Goal: Task Accomplishment & Management: Manage account settings

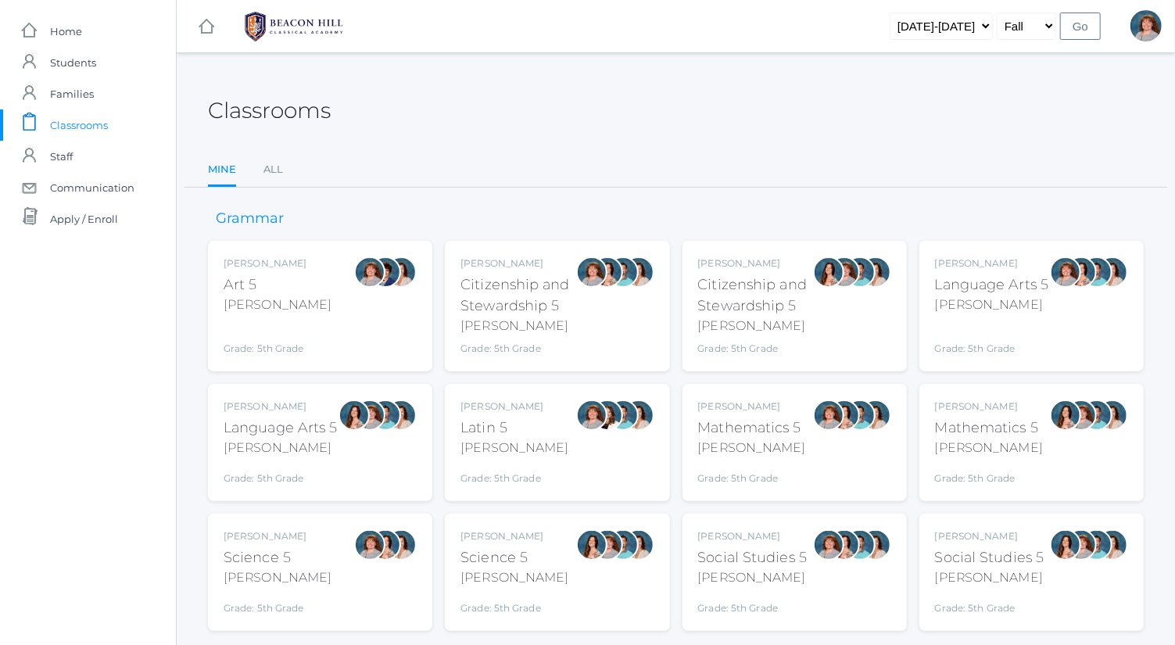
click at [325, 568] on div "[PERSON_NAME] Science 5 [PERSON_NAME] Grade: 5th Grade 05SCI" at bounding box center [320, 572] width 193 height 86
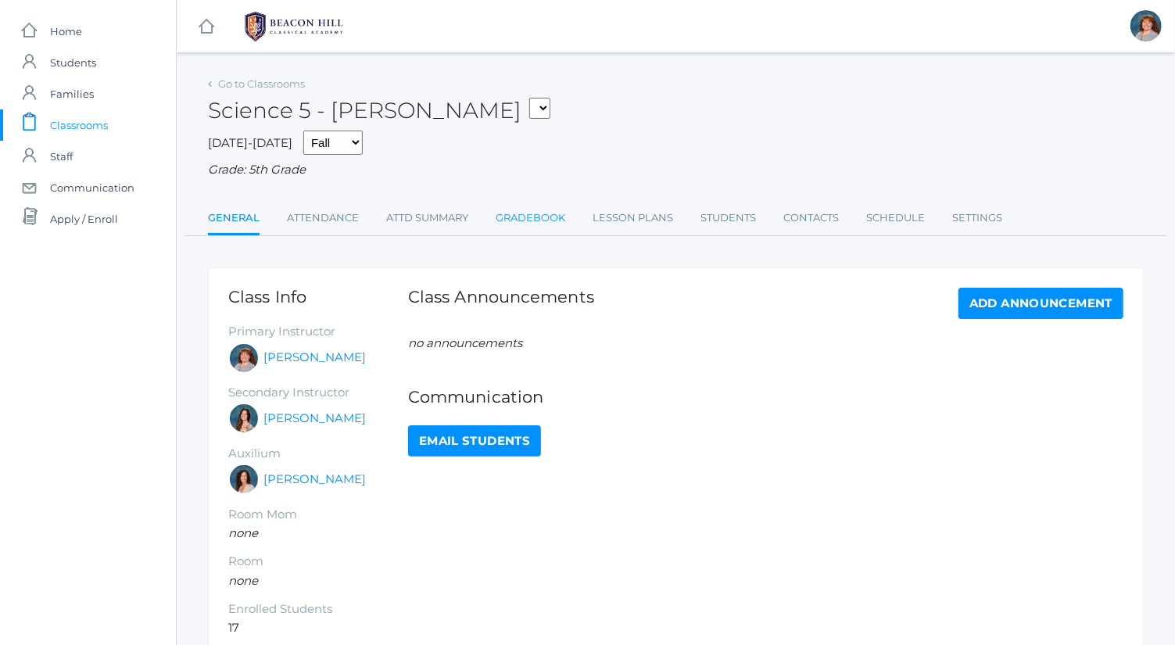
click at [522, 219] on link "Gradebook" at bounding box center [531, 218] width 70 height 31
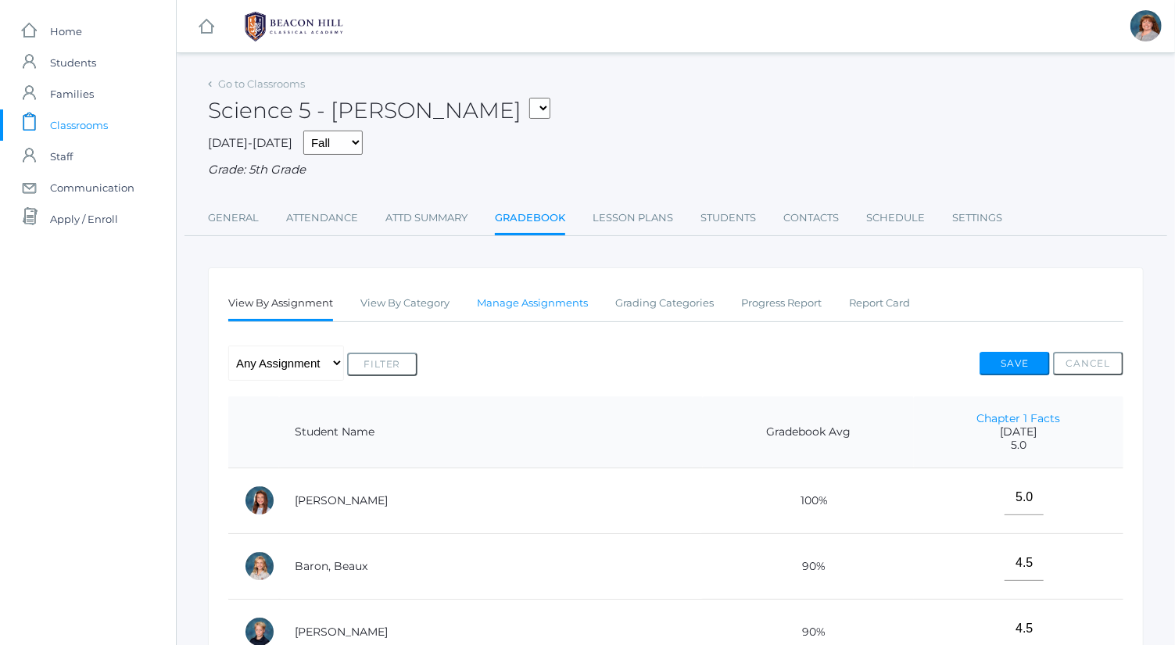
click at [557, 310] on link "Manage Assignments" at bounding box center [532, 303] width 111 height 31
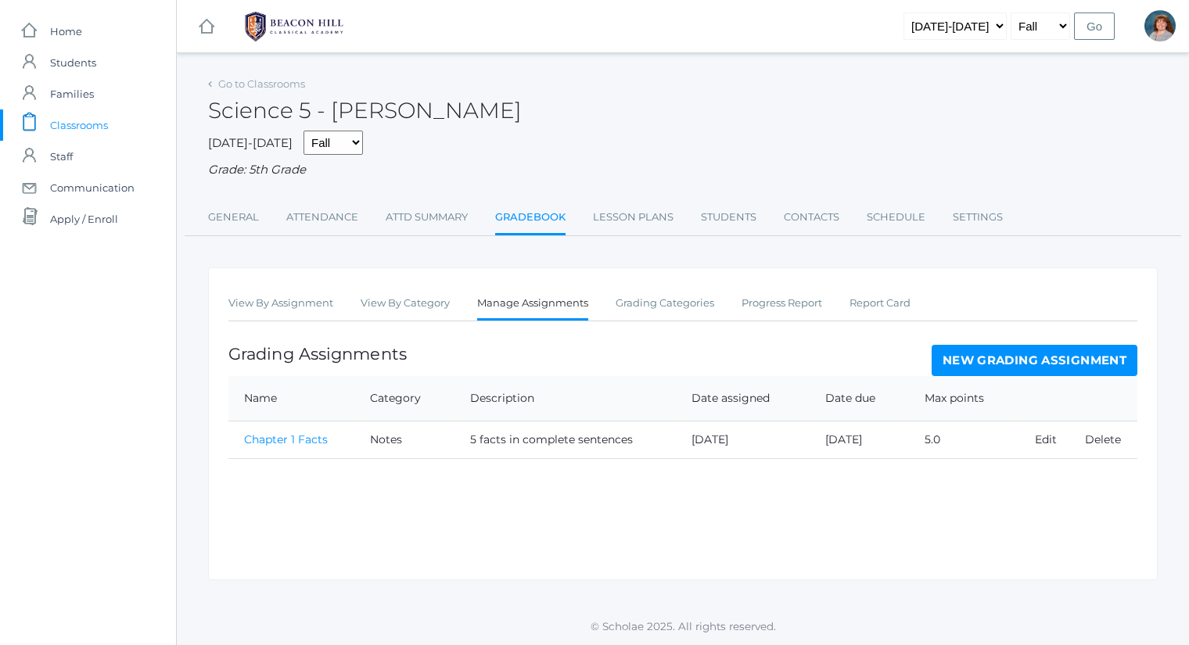
click at [992, 353] on link "New Grading Assignment" at bounding box center [1034, 360] width 206 height 31
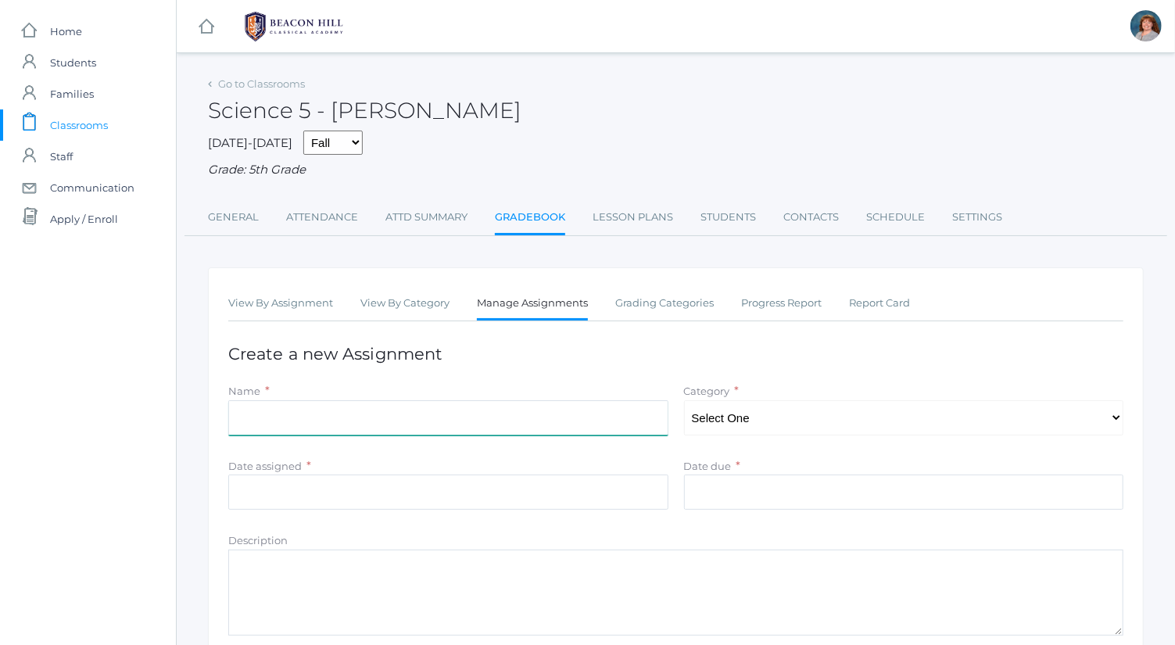
click at [501, 423] on input "Name" at bounding box center [448, 417] width 440 height 35
type input "Chapter 2 Facts"
click at [719, 421] on select "Select One Tests Notes Projects" at bounding box center [904, 417] width 440 height 35
select select "1042"
click at [684, 400] on select "Select One Tests Notes Projects" at bounding box center [904, 417] width 440 height 35
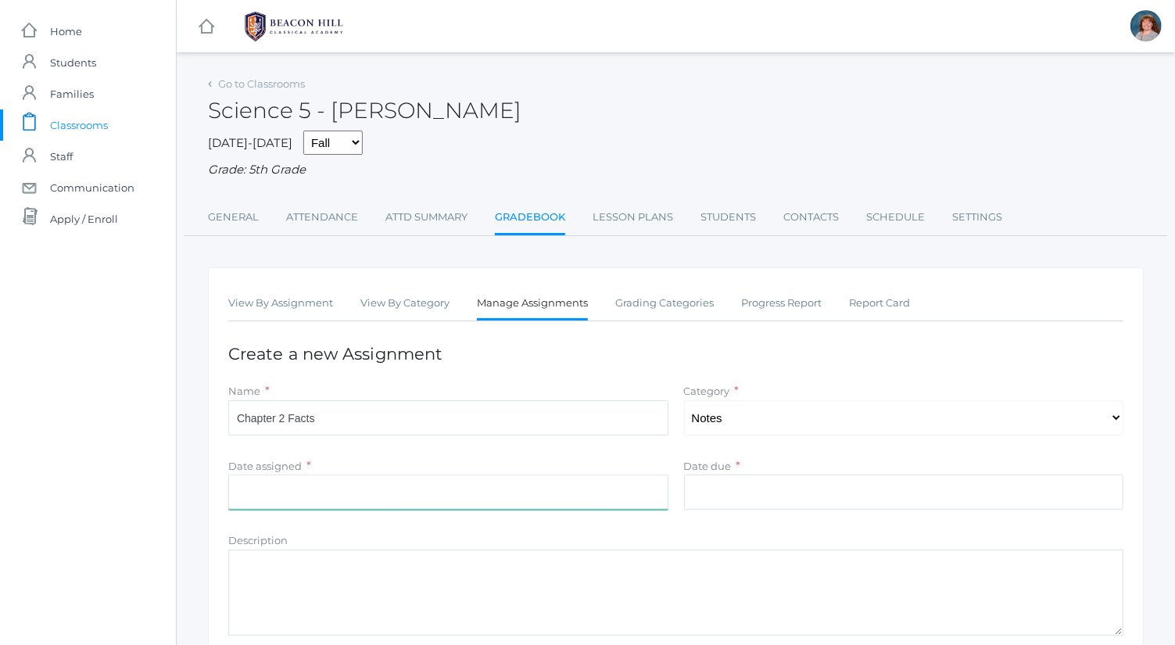
click at [601, 483] on input "Date assigned" at bounding box center [448, 492] width 440 height 35
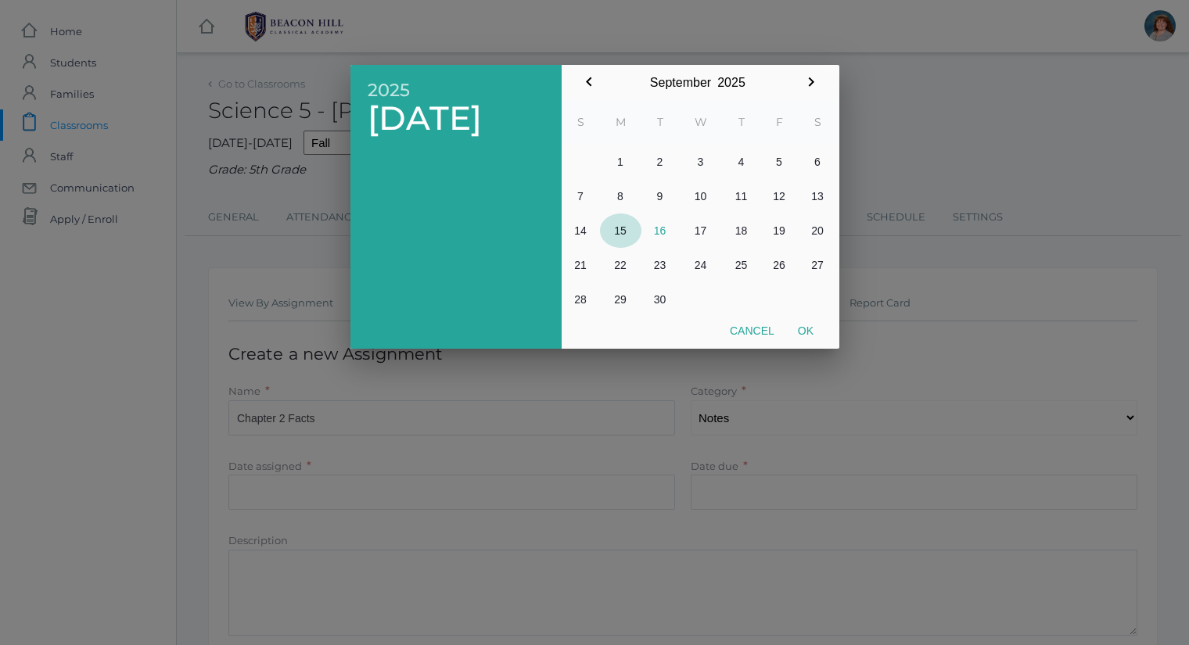
click at [632, 231] on button "15" at bounding box center [620, 230] width 41 height 34
click at [810, 329] on button "Ok" at bounding box center [805, 331] width 39 height 28
type input "2025-09-15"
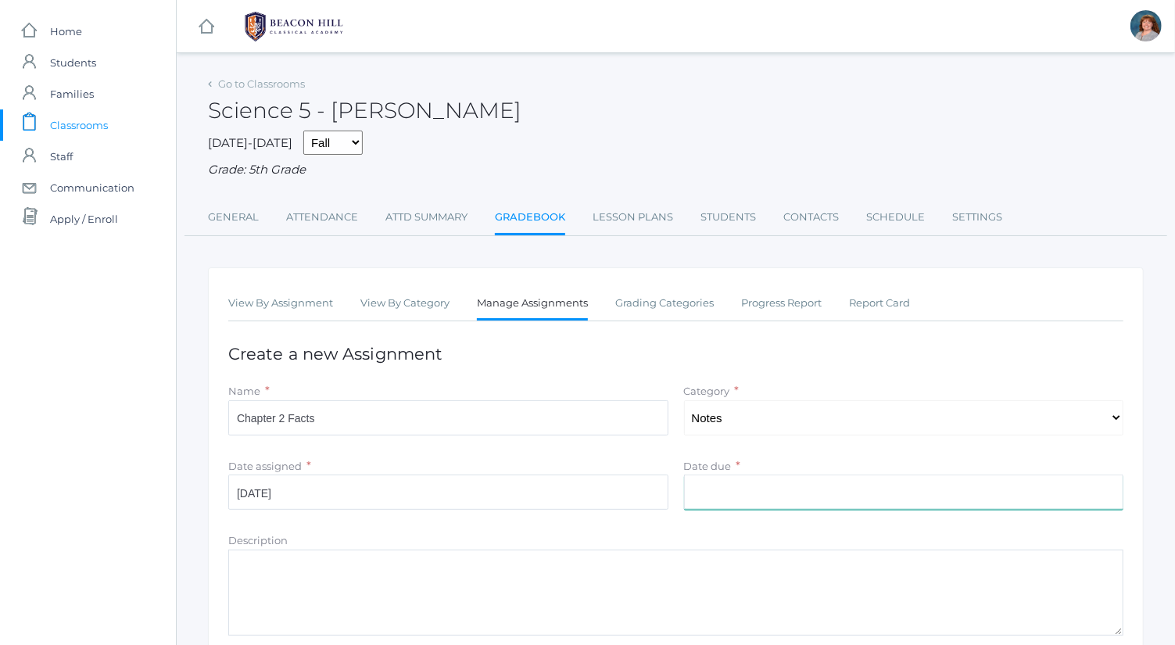
click at [784, 491] on input "Date due" at bounding box center [904, 492] width 440 height 35
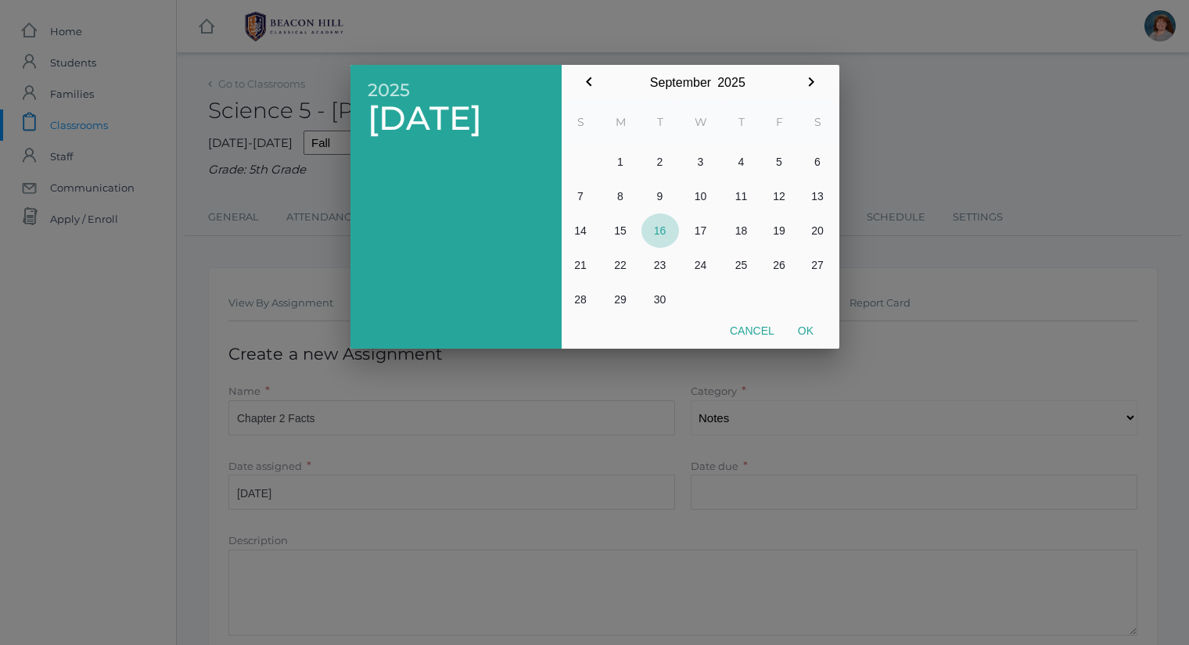
click at [665, 228] on button "16" at bounding box center [660, 230] width 38 height 34
click at [812, 332] on button "Ok" at bounding box center [805, 331] width 39 height 28
type input "2025-09-16"
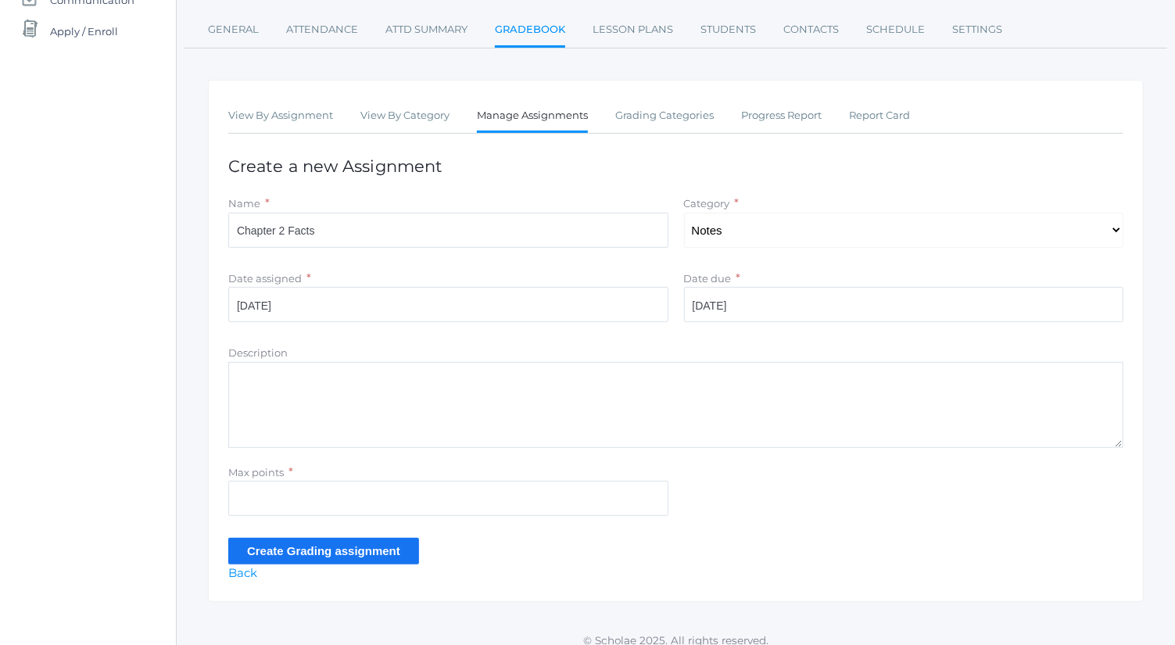
scroll to position [199, 0]
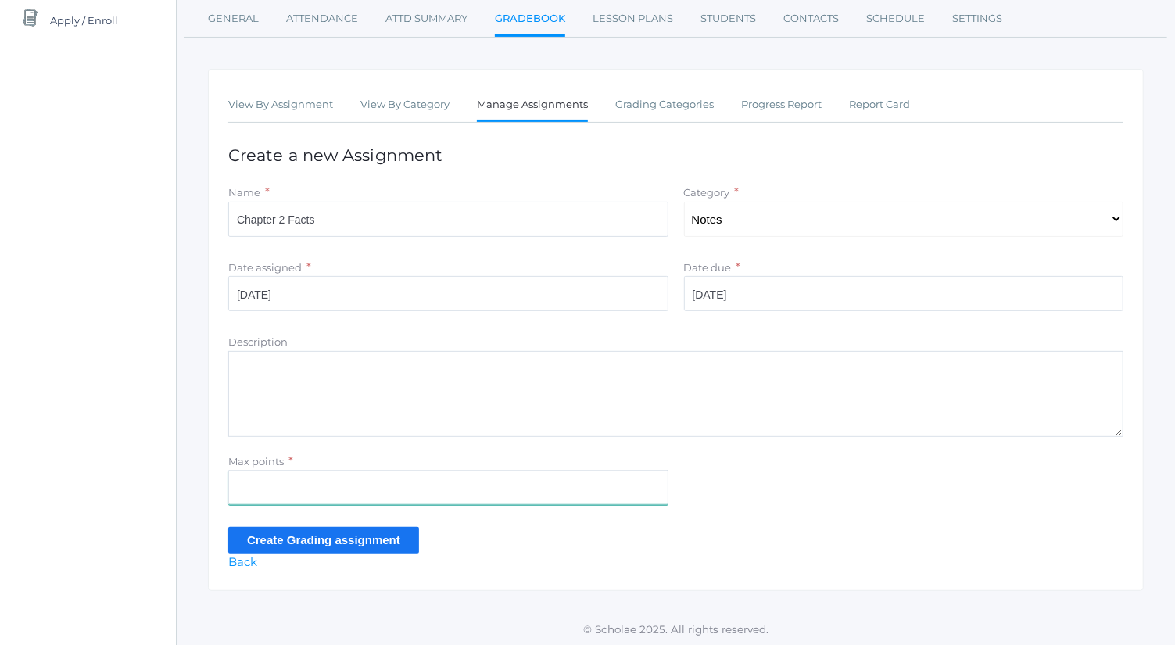
click at [369, 490] on input "Max points" at bounding box center [448, 487] width 440 height 35
type input "5"
click at [271, 541] on input "Create Grading assignment" at bounding box center [323, 540] width 191 height 26
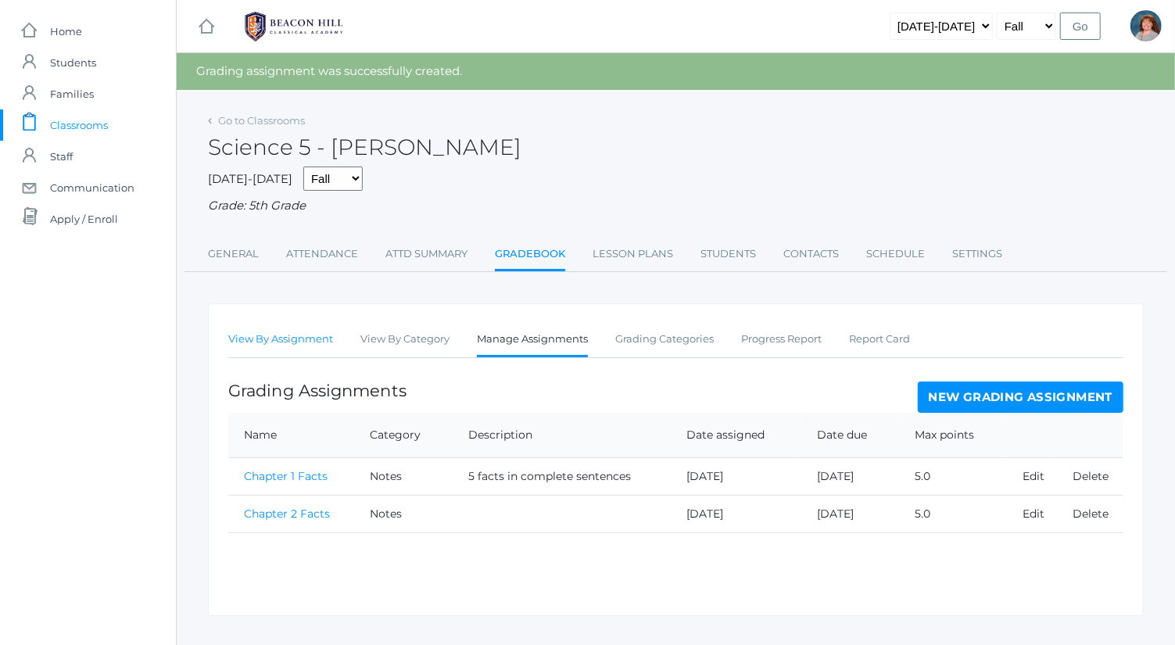
click at [320, 348] on link "View By Assignment" at bounding box center [280, 339] width 105 height 31
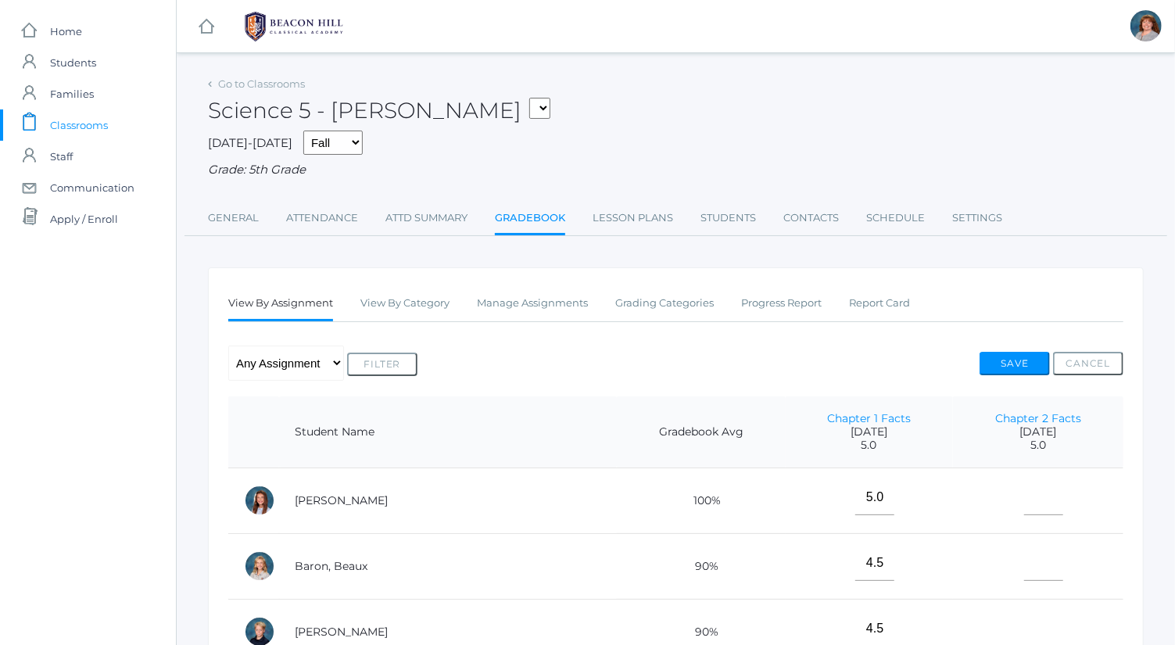
click at [313, 369] on select "Any Assignment Category: Notes - Chapter 1 Facts - Chapter 2 Facts" at bounding box center [286, 363] width 116 height 35
select select "9793"
click at [228, 346] on select "Any Assignment Category: Notes - Chapter 1 Facts - Chapter 2 Facts" at bounding box center [286, 363] width 116 height 35
click at [378, 370] on button "Filter" at bounding box center [382, 364] width 70 height 23
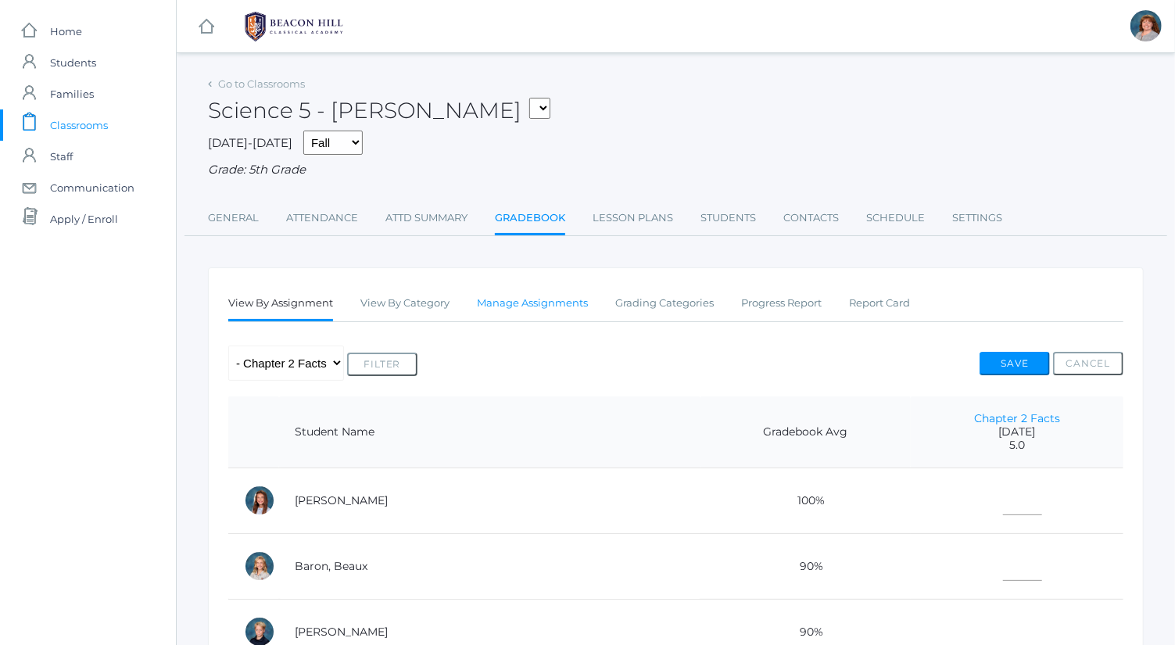
click at [540, 306] on link "Manage Assignments" at bounding box center [532, 303] width 111 height 31
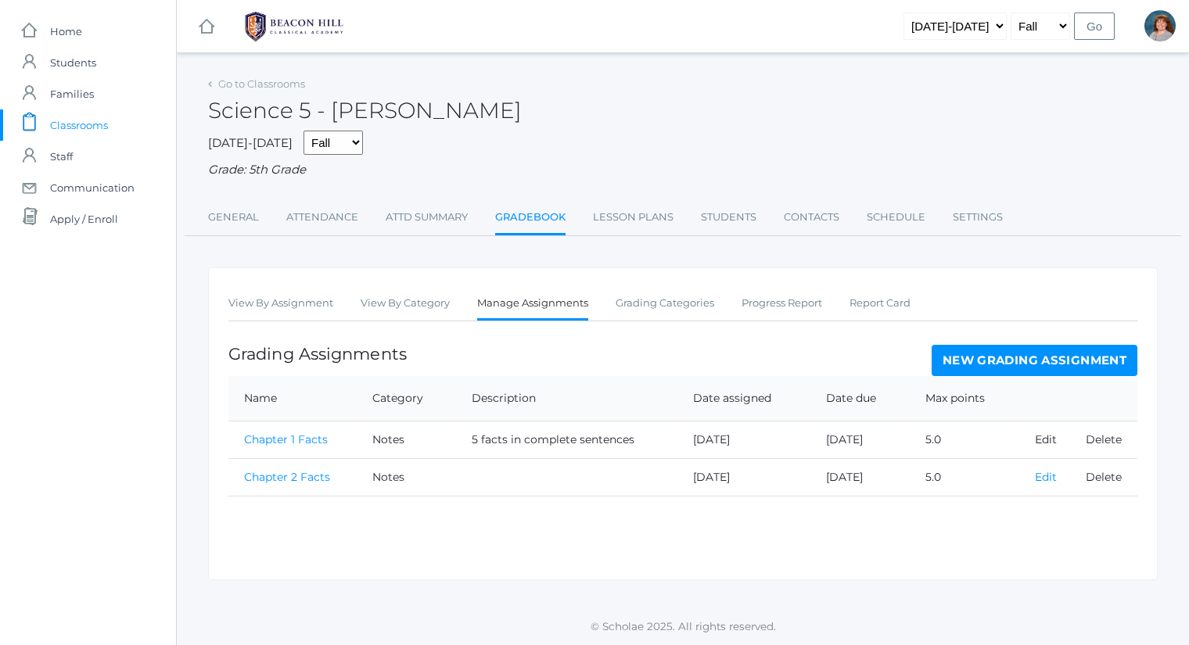
click at [1042, 472] on link "Edit" at bounding box center [1046, 477] width 22 height 14
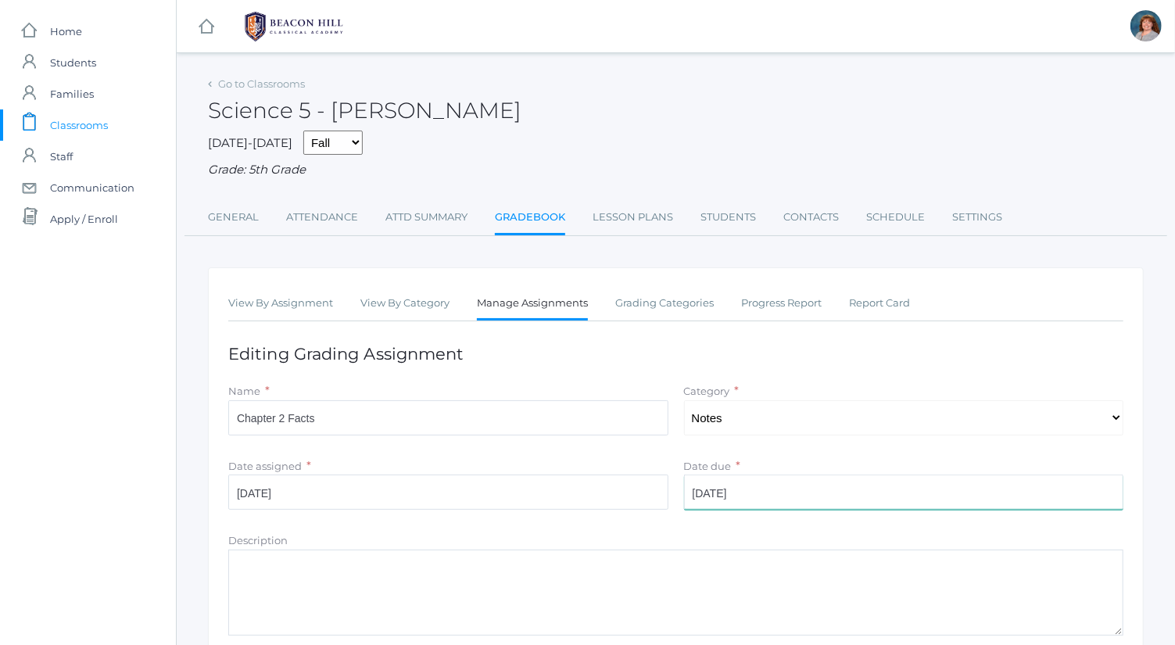
click at [773, 500] on input "2025-09-16" at bounding box center [904, 492] width 440 height 35
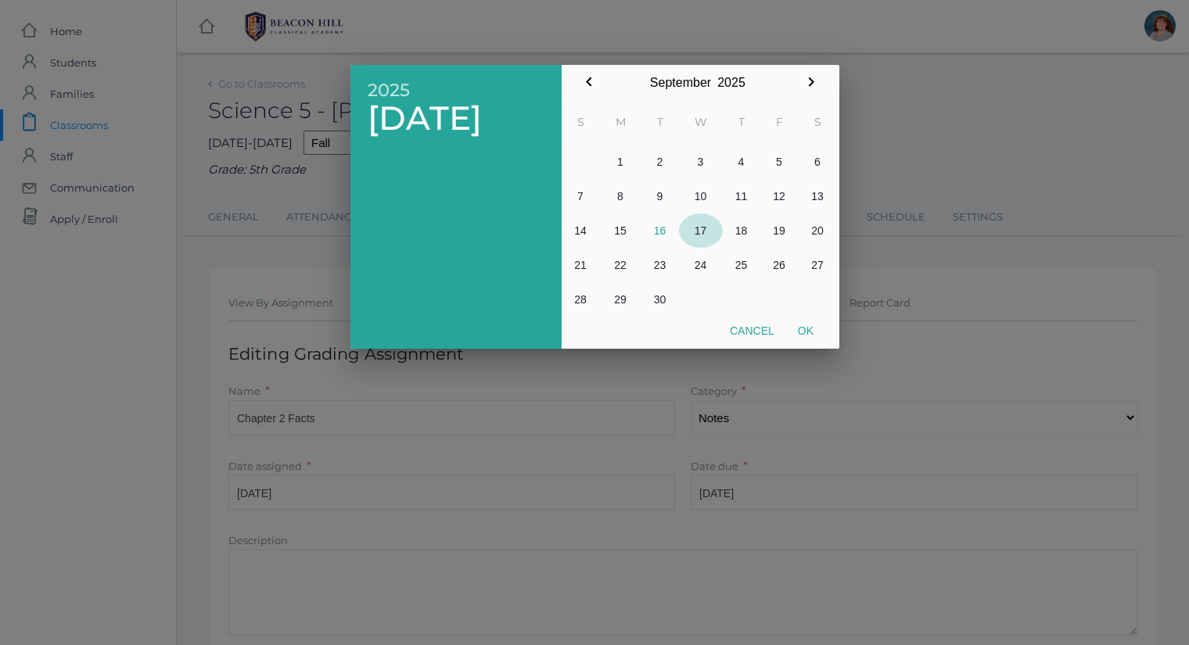
click at [701, 236] on button "17" at bounding box center [701, 230] width 44 height 34
click at [813, 338] on button "Ok" at bounding box center [805, 331] width 39 height 28
type input "2025-09-17"
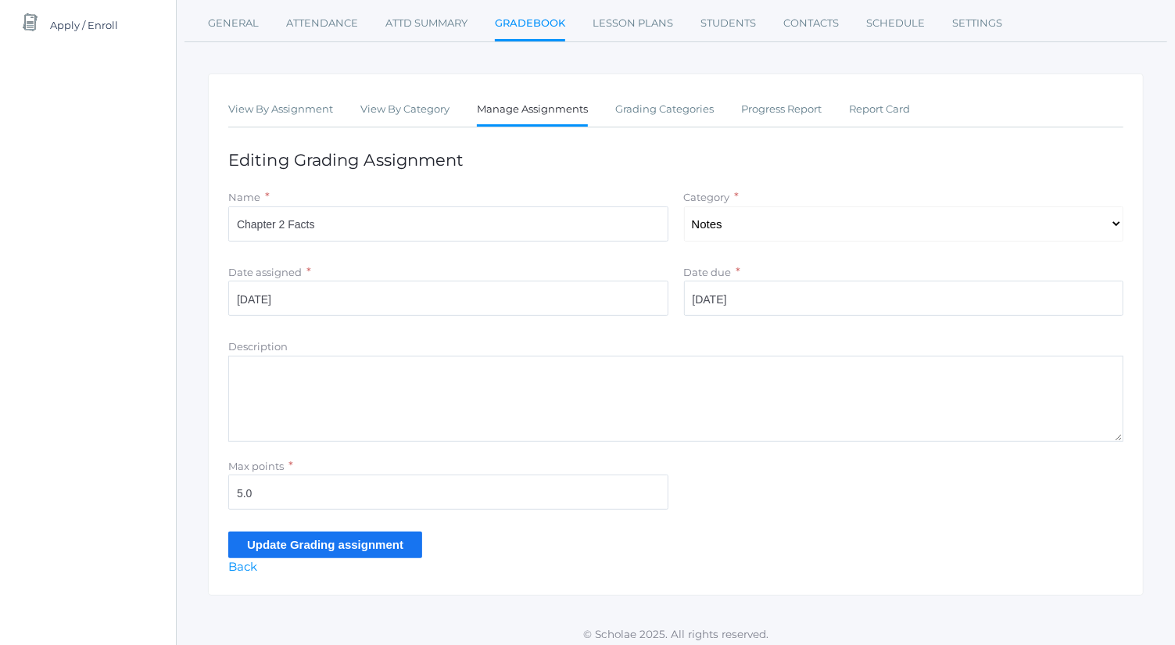
scroll to position [199, 0]
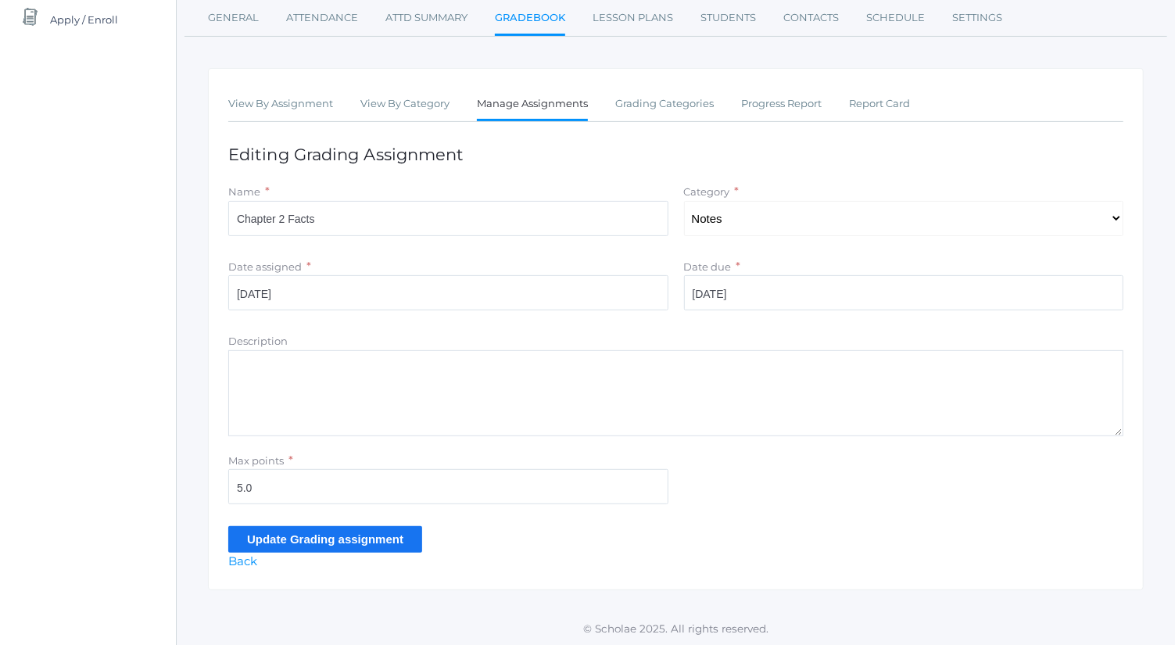
click at [392, 529] on input "Update Grading assignment" at bounding box center [325, 539] width 194 height 26
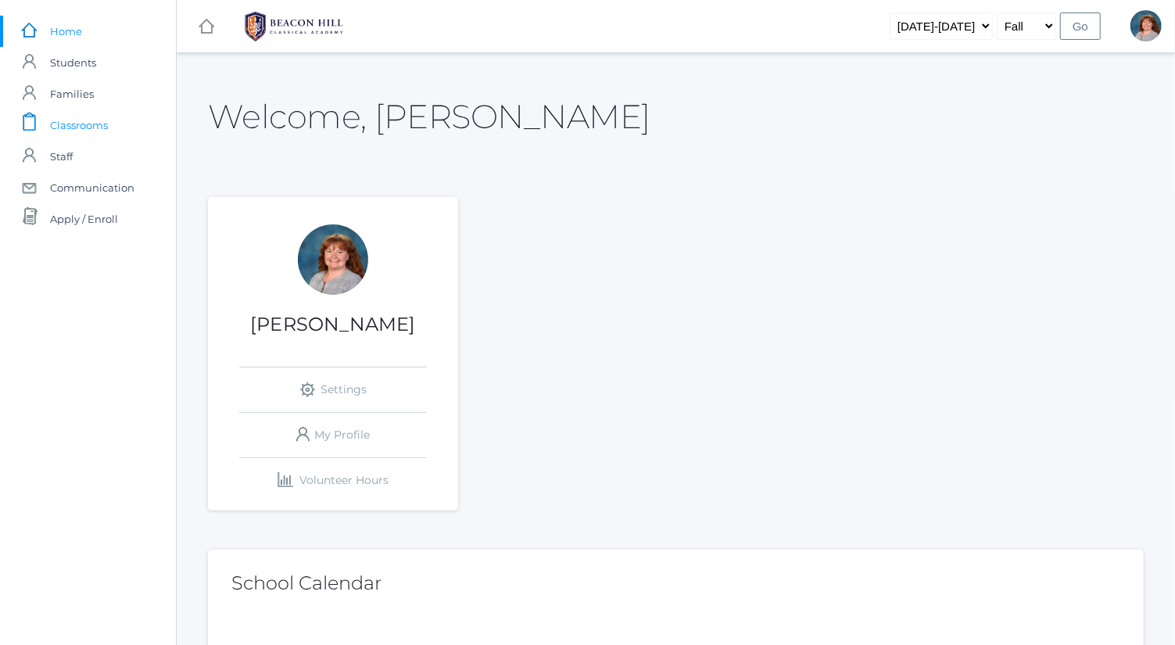
click at [114, 117] on link "icons/clipboard/plain Created with Sketch. Classrooms" at bounding box center [88, 124] width 176 height 31
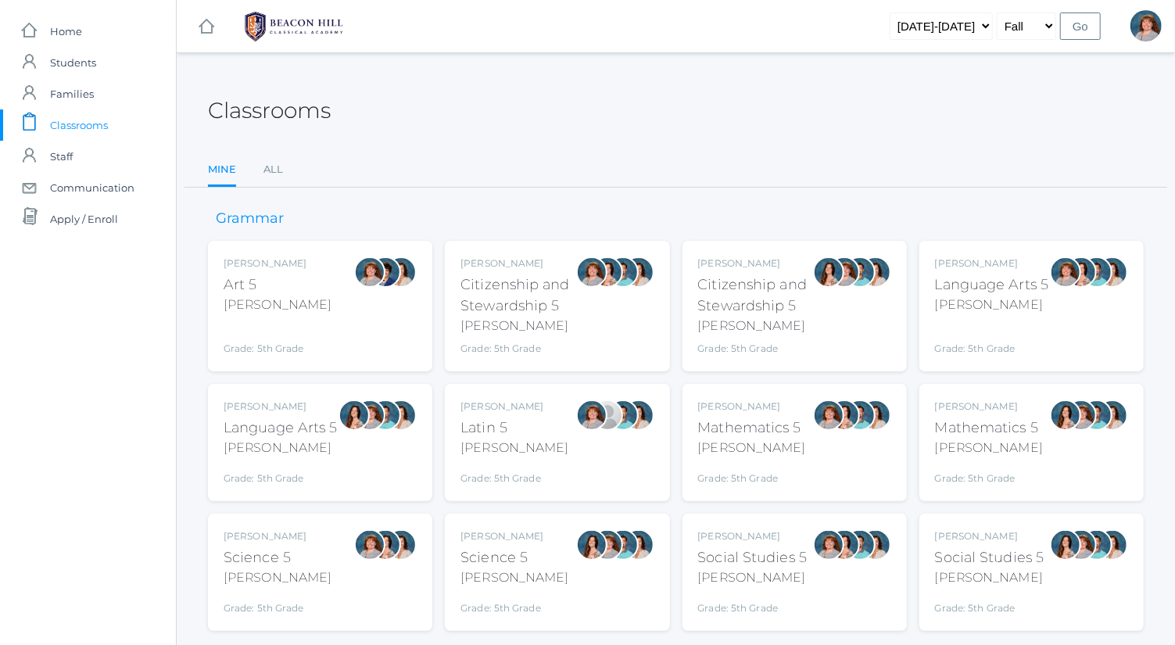
scroll to position [41, 0]
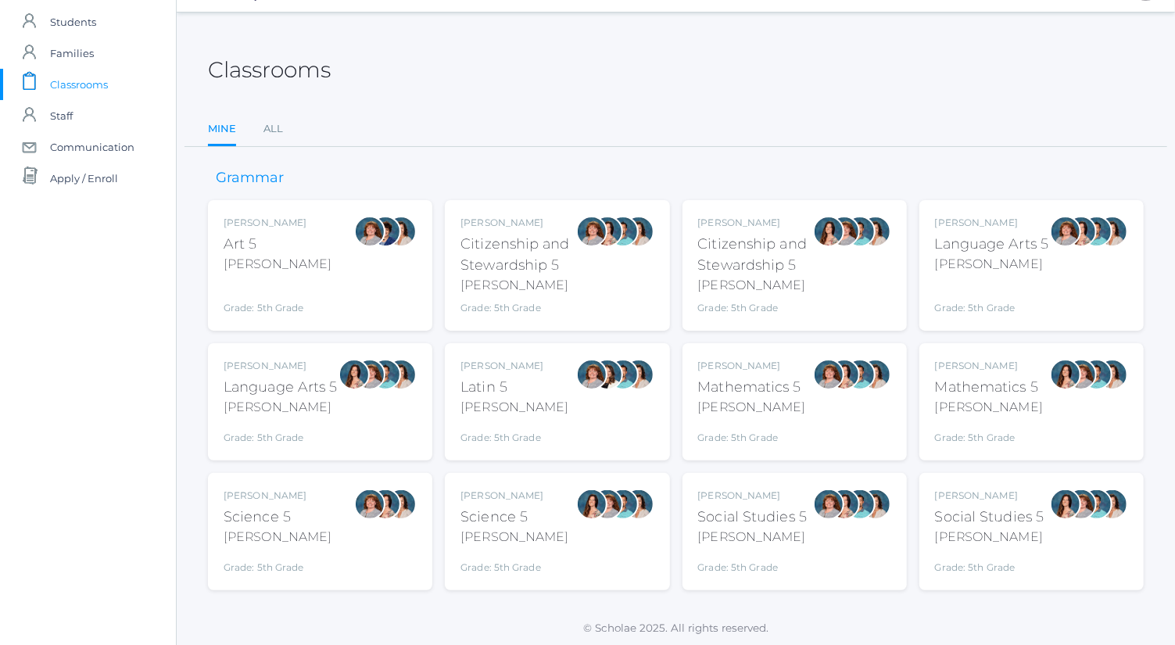
click at [533, 486] on div "[PERSON_NAME] Science 5 [PERSON_NAME] Grade: 5th Grade 05SCI" at bounding box center [557, 531] width 224 height 117
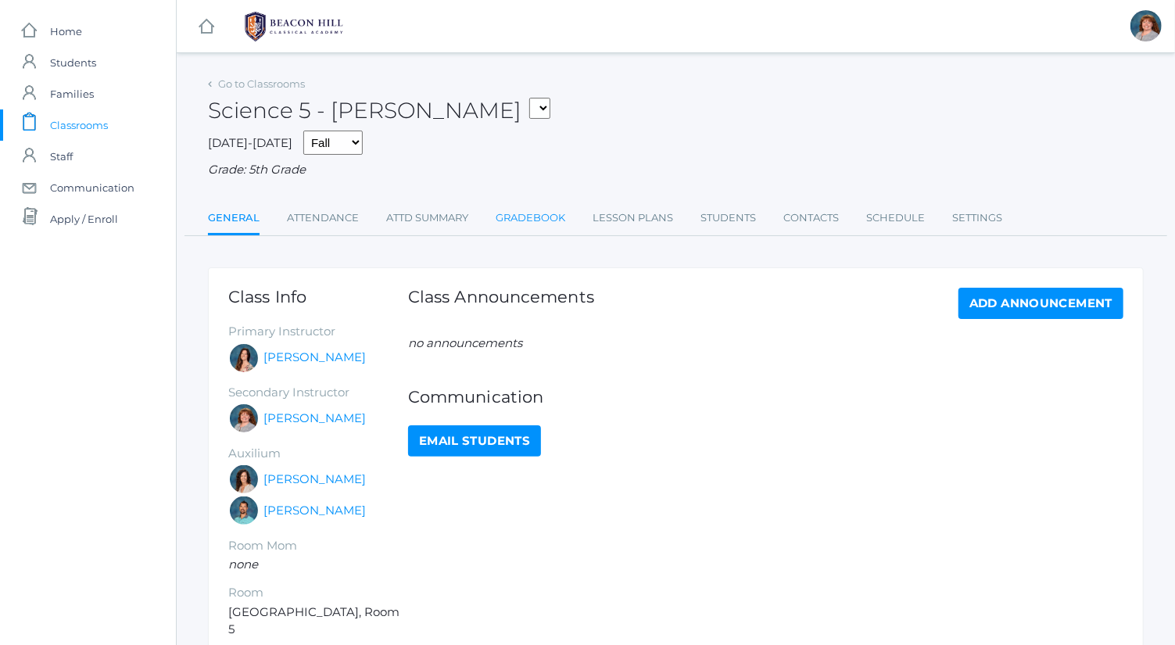
click at [551, 208] on link "Gradebook" at bounding box center [531, 218] width 70 height 31
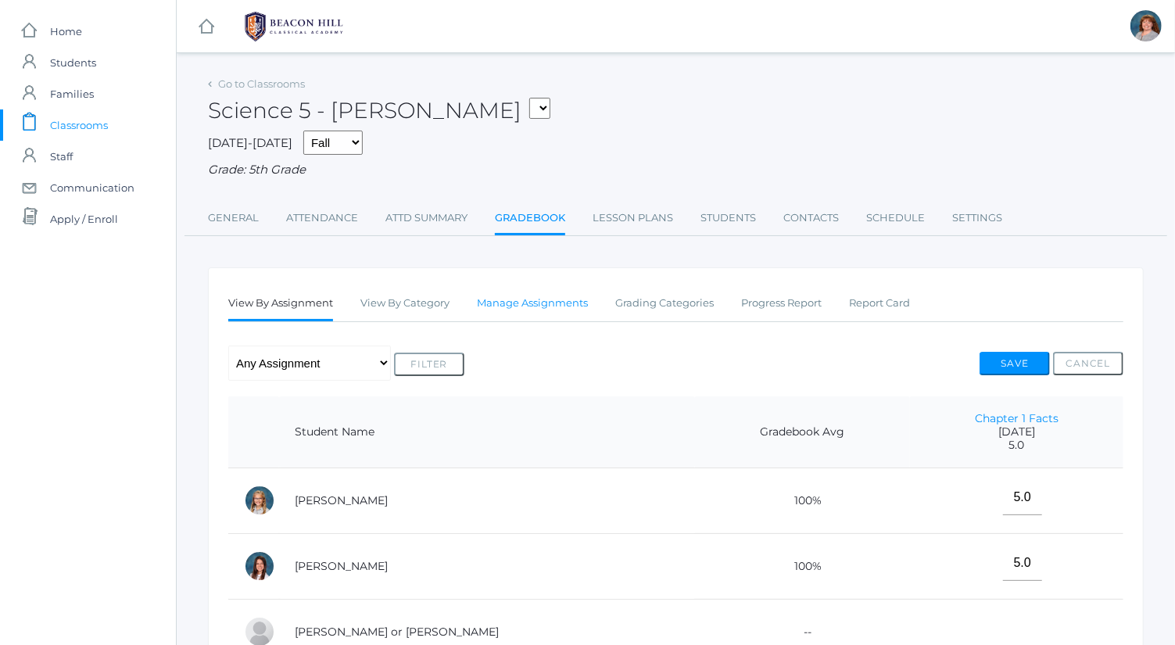
click at [547, 300] on link "Manage Assignments" at bounding box center [532, 303] width 111 height 31
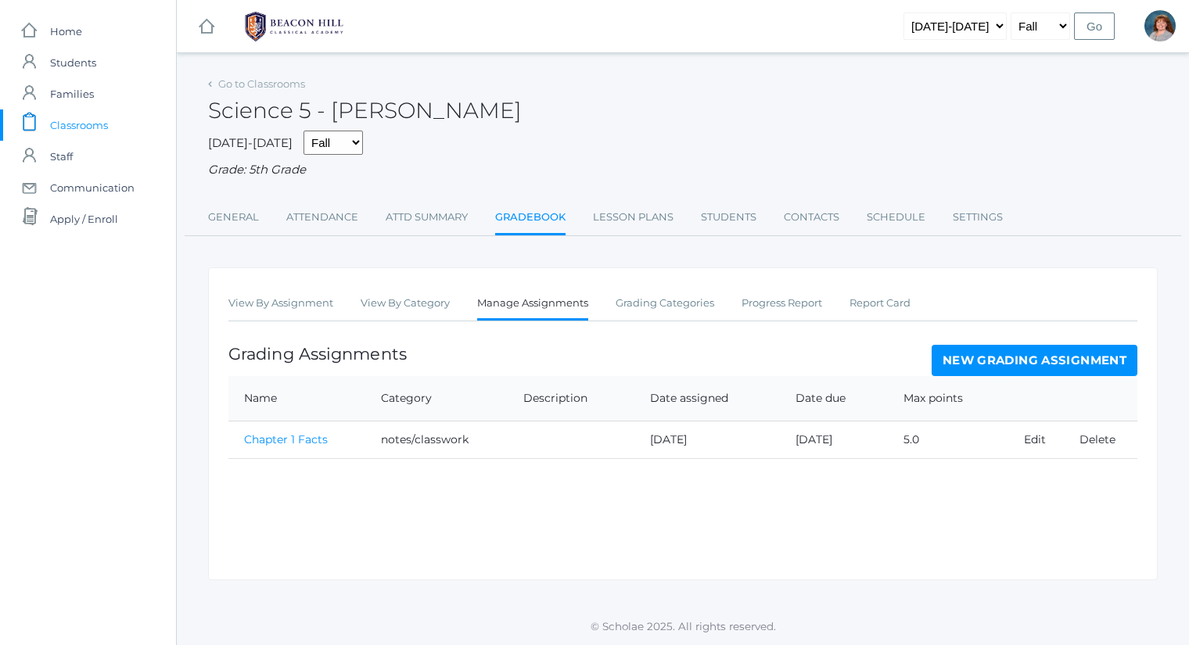
click at [999, 353] on link "New Grading Assignment" at bounding box center [1034, 360] width 206 height 31
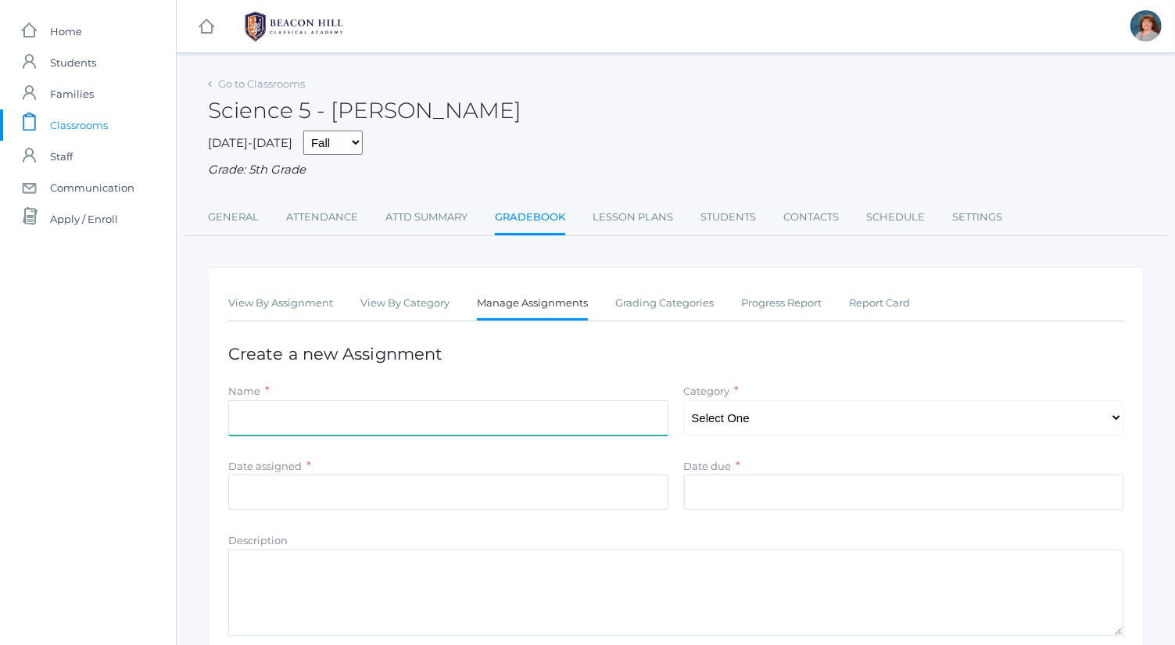
click at [454, 409] on input "Name" at bounding box center [448, 417] width 440 height 35
type input "Chapter 2 Facts"
click at [764, 424] on select "Select One projects tests notes/classwork" at bounding box center [904, 417] width 440 height 35
select select "1044"
click at [684, 400] on select "Select One projects tests notes/classwork" at bounding box center [904, 417] width 440 height 35
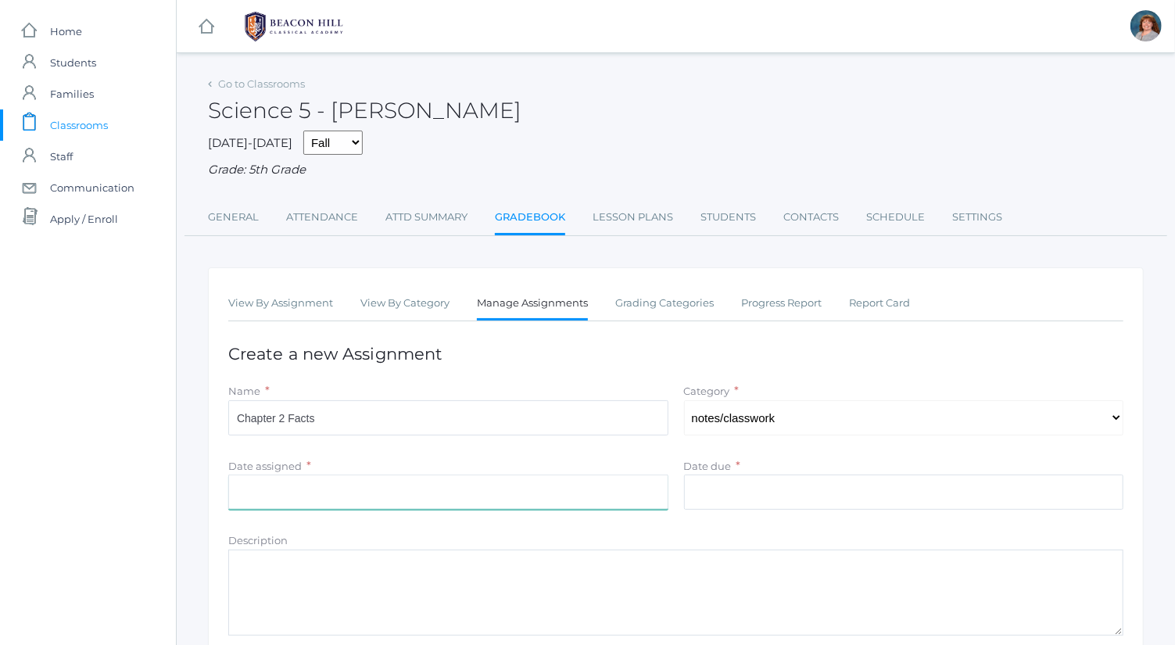
click at [554, 486] on input "Date assigned" at bounding box center [448, 492] width 440 height 35
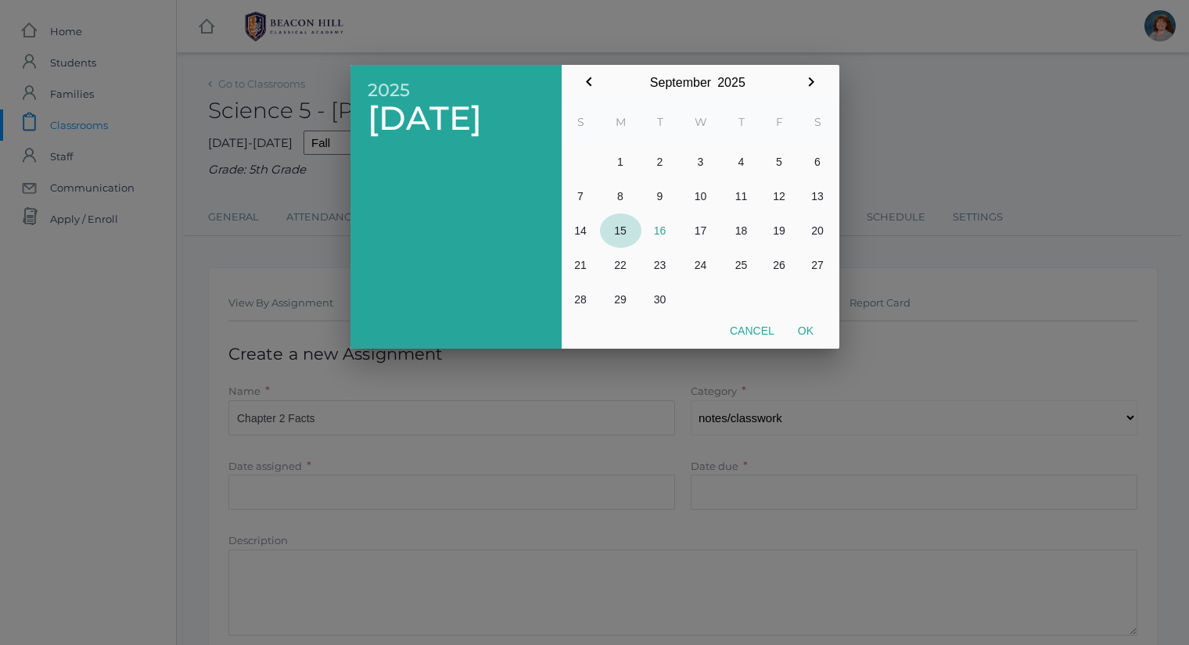
click at [627, 230] on button "15" at bounding box center [620, 230] width 41 height 34
click at [821, 335] on button "Ok" at bounding box center [805, 331] width 39 height 28
type input "[DATE]"
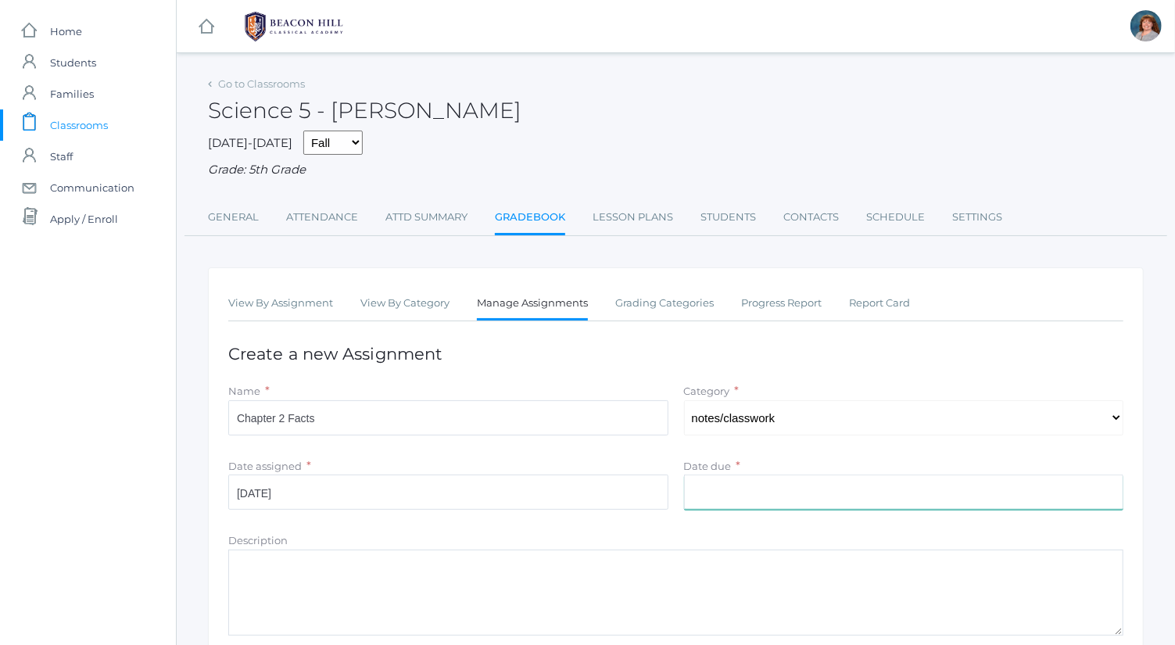
click at [770, 478] on input "Date due" at bounding box center [904, 492] width 440 height 35
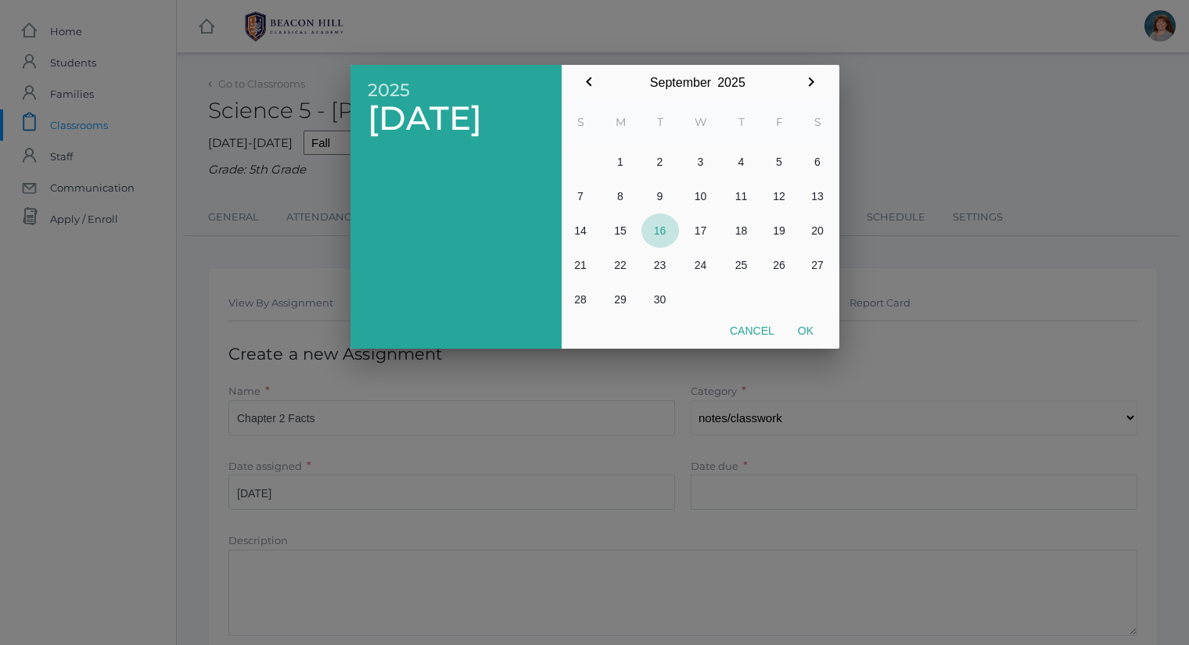
click at [667, 227] on button "16" at bounding box center [660, 230] width 38 height 34
click at [808, 331] on button "Ok" at bounding box center [805, 331] width 39 height 28
type input "2025-09-16"
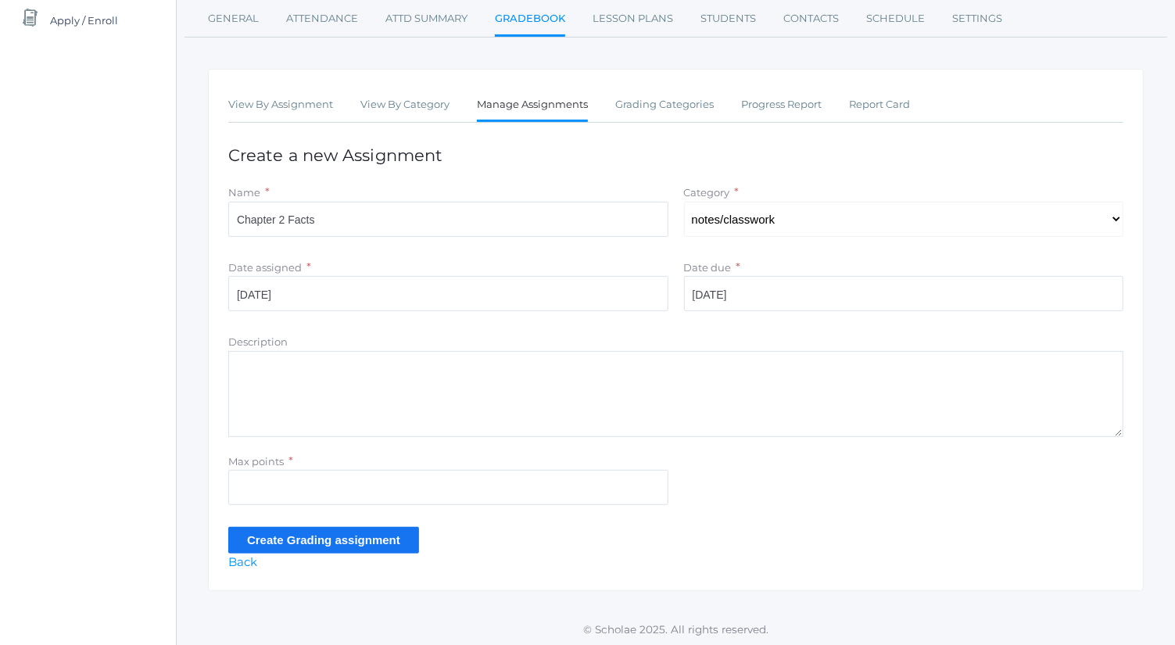
scroll to position [199, 0]
click at [397, 492] on input "Max points" at bounding box center [448, 486] width 440 height 35
type input "5"
click at [511, 429] on textarea "Description" at bounding box center [675, 393] width 895 height 86
click at [791, 284] on input "2025-09-16" at bounding box center [904, 292] width 440 height 35
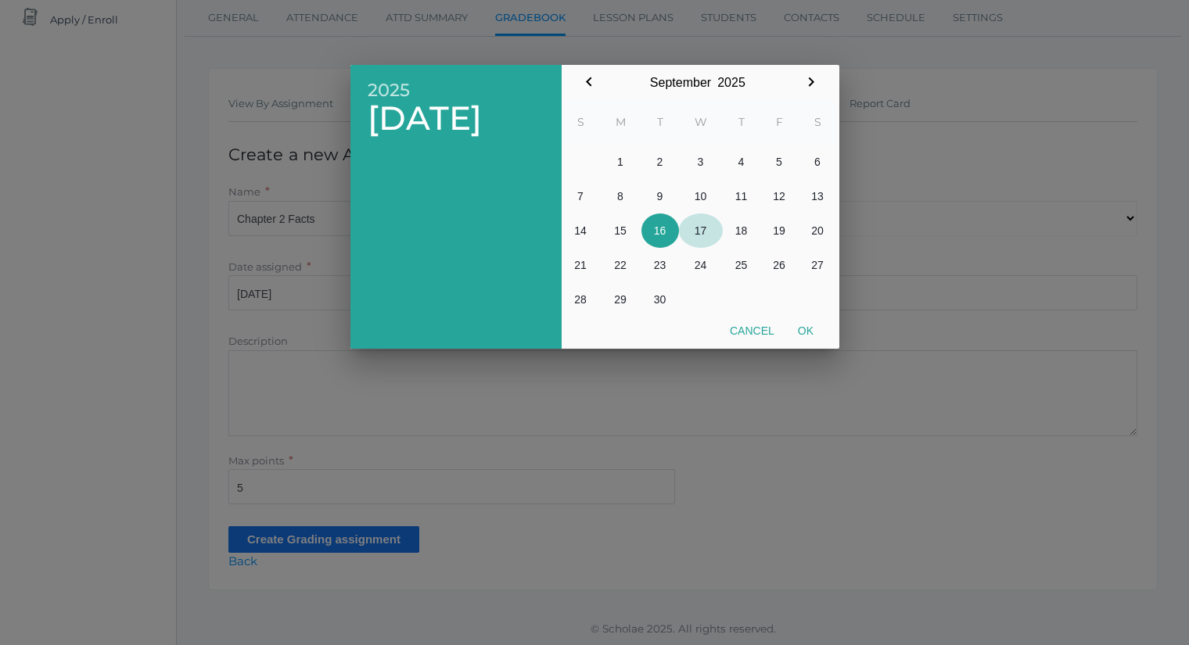
click at [694, 227] on button "17" at bounding box center [701, 230] width 44 height 34
click at [812, 331] on button "Ok" at bounding box center [805, 331] width 39 height 28
type input "[DATE]"
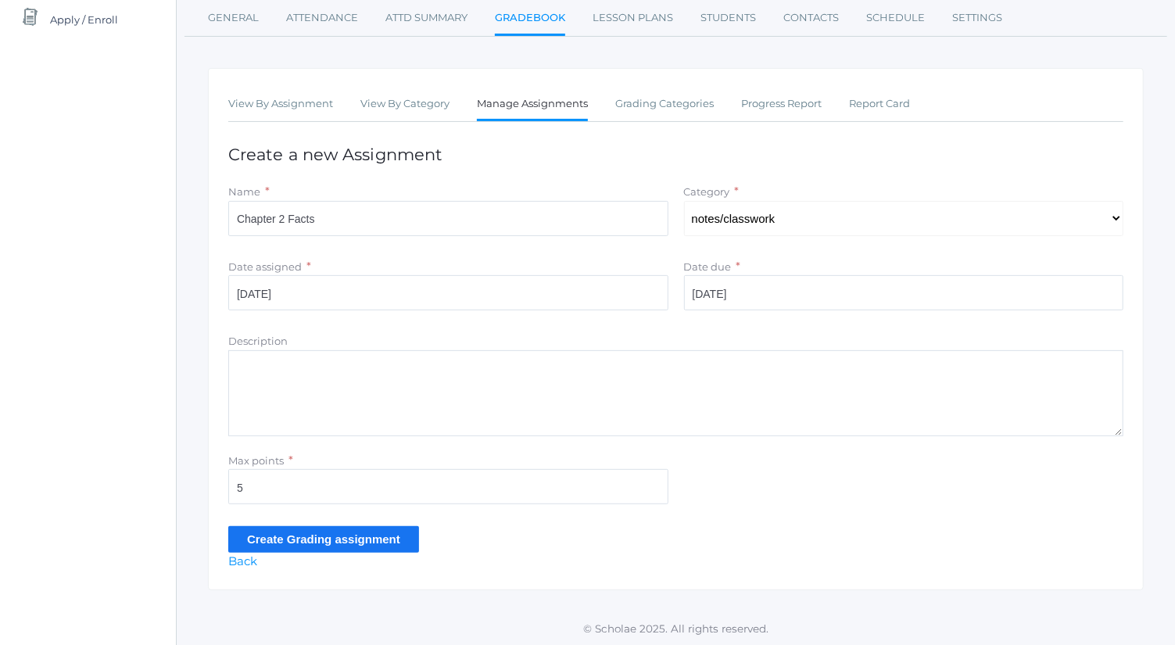
click at [379, 537] on input "Create Grading assignment" at bounding box center [323, 539] width 191 height 26
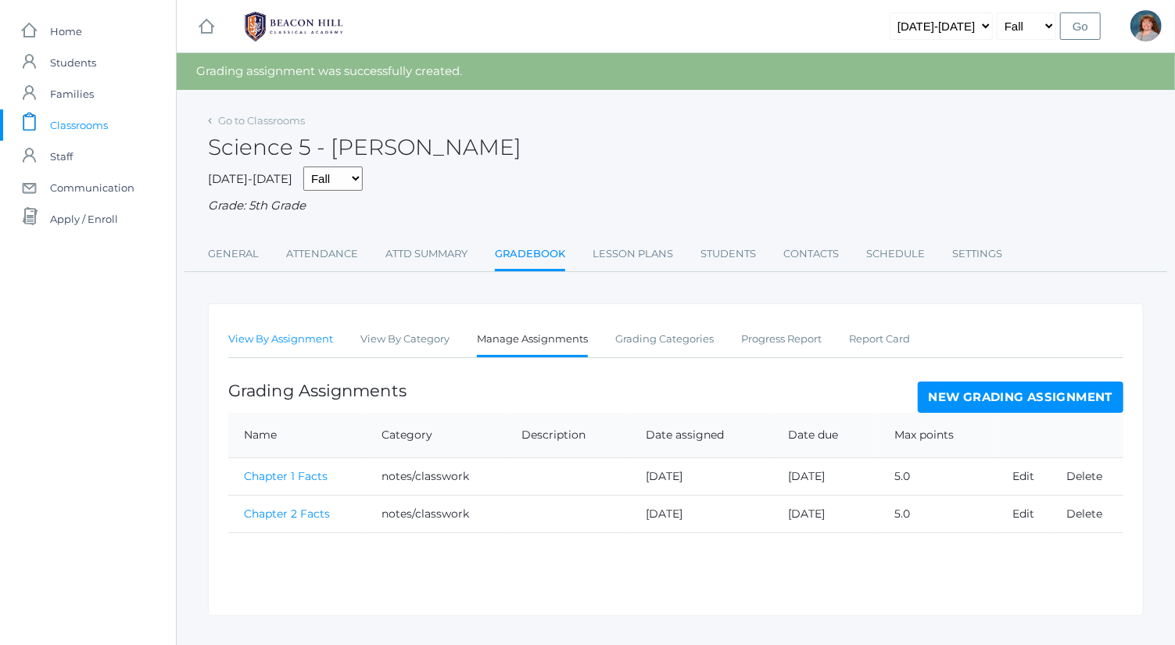
click at [313, 334] on link "View By Assignment" at bounding box center [280, 339] width 105 height 31
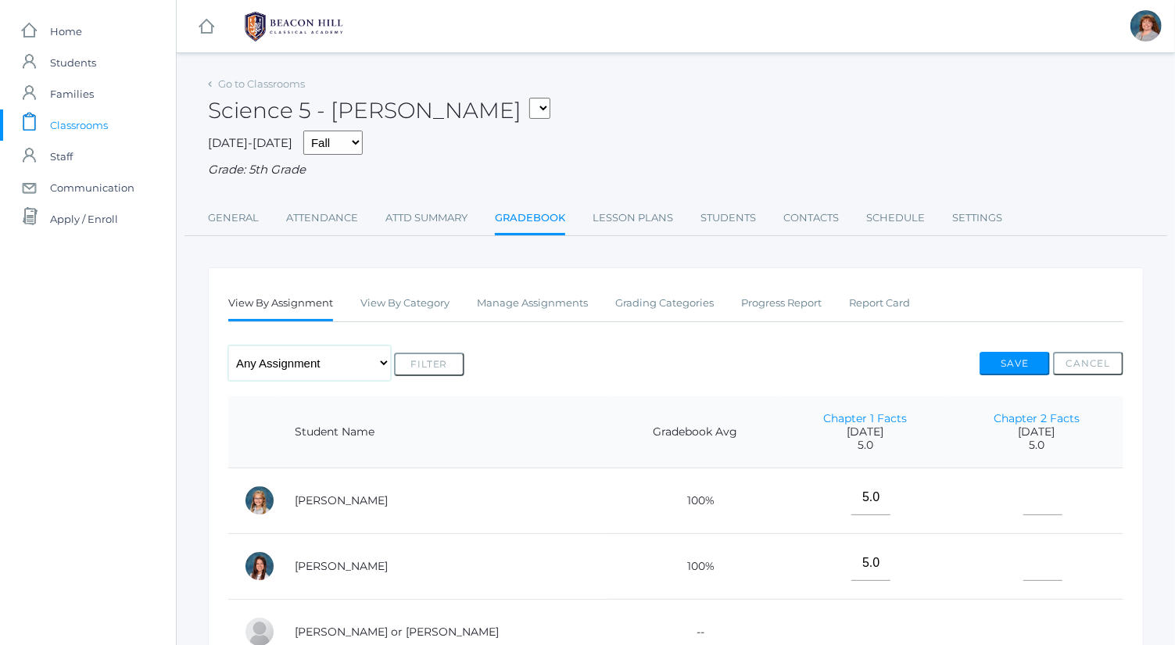
click at [382, 363] on select "Any Assignment Category: notes/classwork - Chapter 1 Facts - Chapter 2 Facts" at bounding box center [309, 363] width 163 height 35
select select "9794"
click at [228, 346] on select "Any Assignment Category: notes/classwork - Chapter 1 Facts - Chapter 2 Facts" at bounding box center [309, 363] width 163 height 35
click at [438, 364] on button "Filter" at bounding box center [429, 364] width 70 height 23
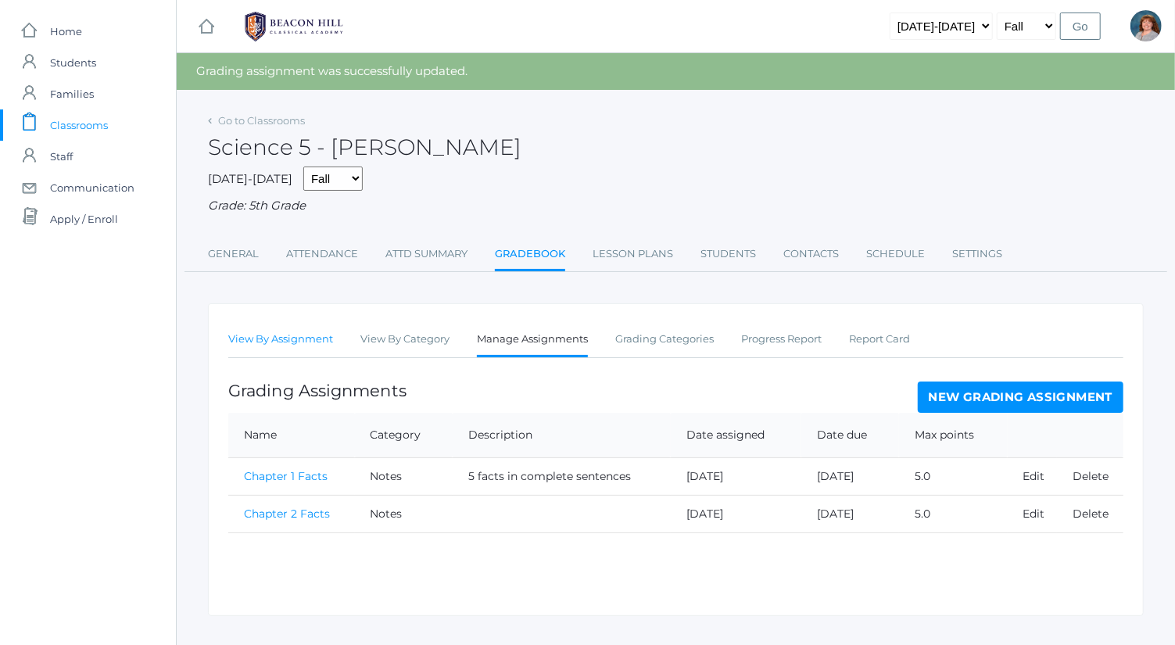
click at [272, 336] on link "View By Assignment" at bounding box center [280, 339] width 105 height 31
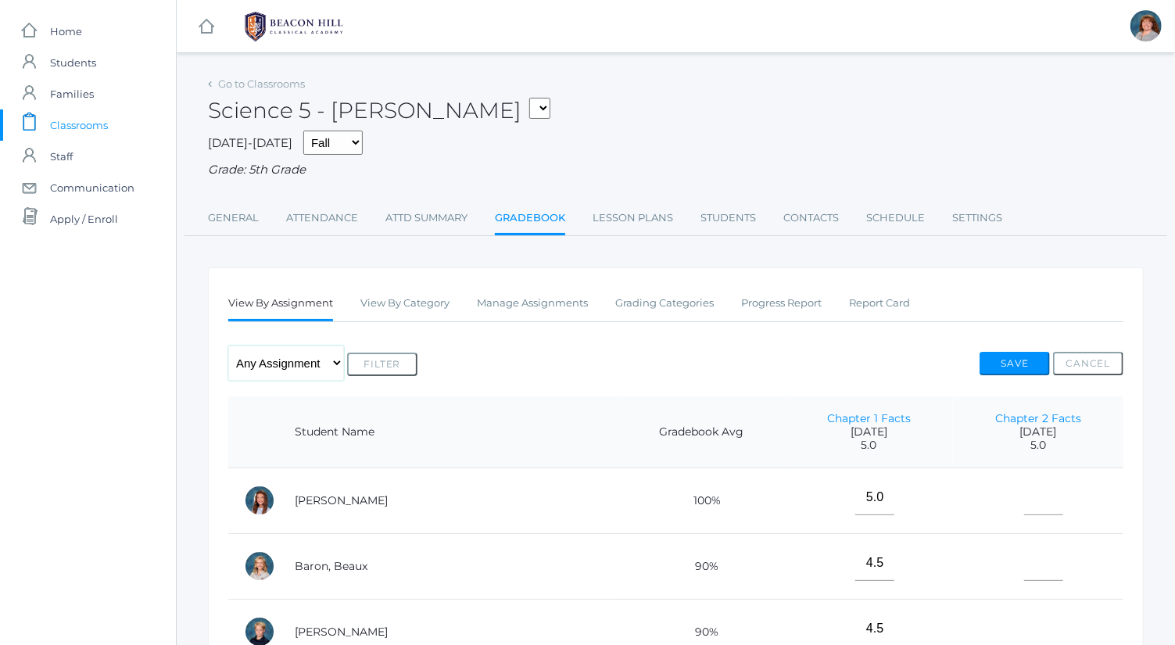
click at [302, 375] on select "Any Assignment Category: Notes - Chapter 1 Facts - Chapter 2 Facts" at bounding box center [286, 363] width 116 height 35
select select "9793"
click at [228, 346] on select "Any Assignment Category: Notes - Chapter 1 Facts - Chapter 2 Facts" at bounding box center [286, 363] width 116 height 35
click at [389, 369] on button "Filter" at bounding box center [382, 364] width 70 height 23
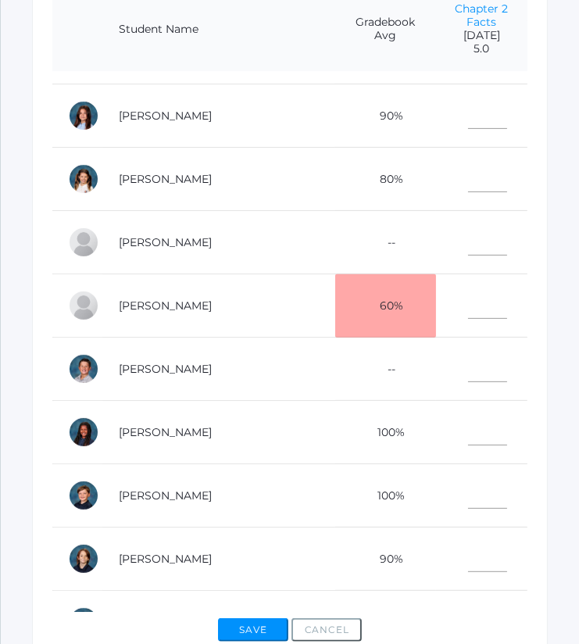
scroll to position [369, 0]
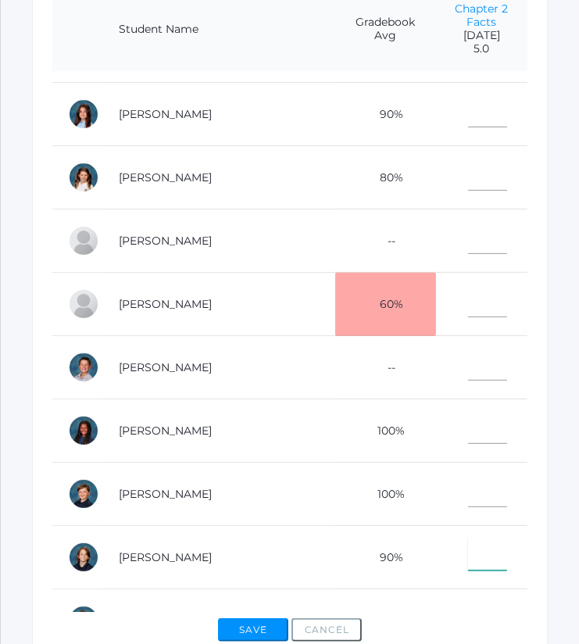
click at [468, 540] on input"] "text" at bounding box center [487, 554] width 39 height 33
type input"] "4.5"
click at [468, 95] on input"] "text" at bounding box center [487, 111] width 39 height 33
type input"] "4"
click at [468, 356] on input"] "text" at bounding box center [487, 364] width 39 height 33
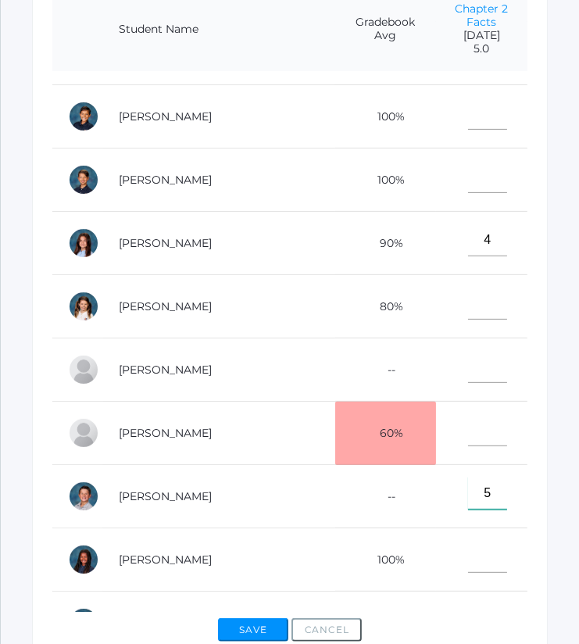
scroll to position [0, 0]
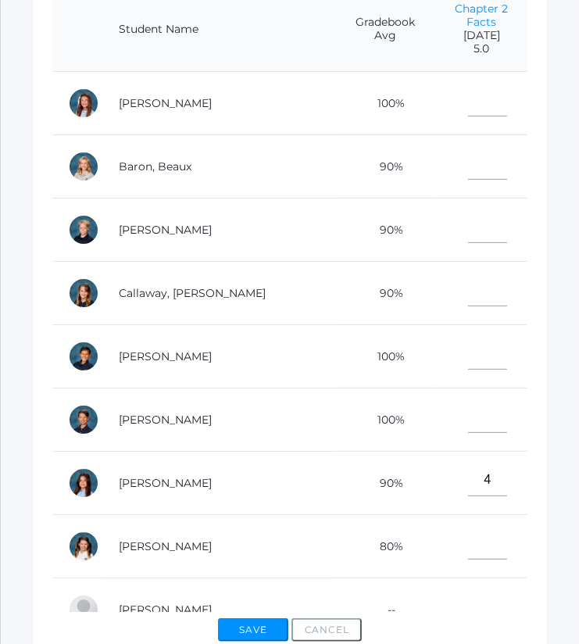
type input"] "5"
click at [468, 213] on input"] "text" at bounding box center [487, 226] width 39 height 33
type input"] "5"
click at [468, 412] on input"] "text" at bounding box center [487, 416] width 39 height 33
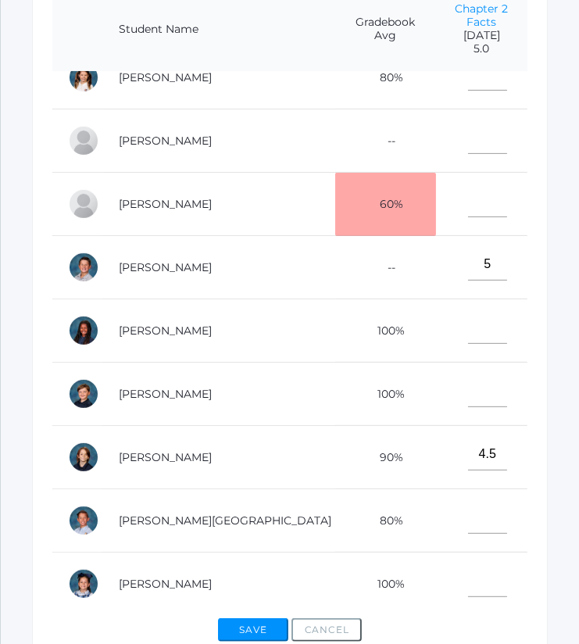
scroll to position [469, 0]
type input"] "4.5"
click at [468, 311] on input"] "text" at bounding box center [487, 327] width 39 height 33
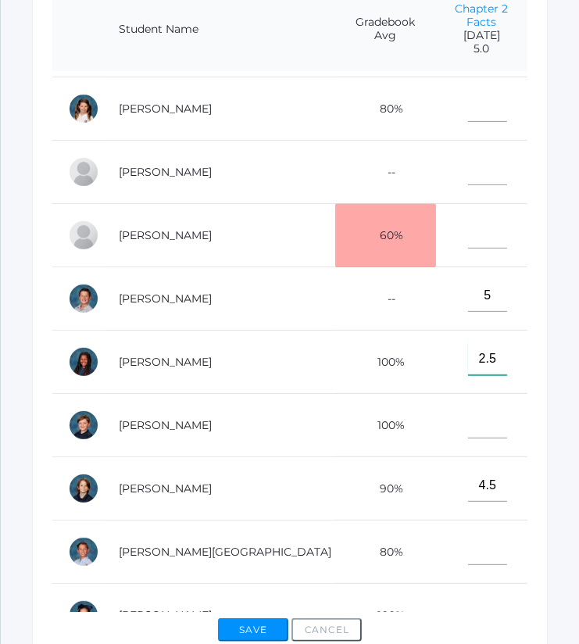
scroll to position [454, 0]
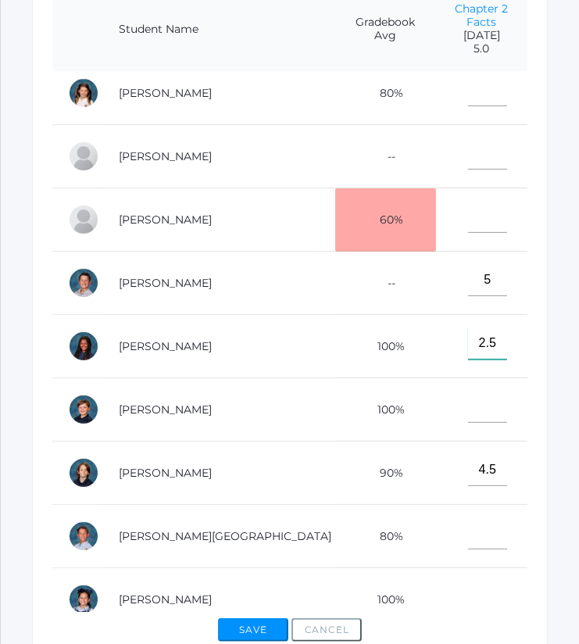
type input"] "2.5"
click at [468, 390] on input"] "text" at bounding box center [487, 406] width 39 height 33
type input"] "5"
click at [257, 625] on button "Save" at bounding box center [253, 630] width 70 height 23
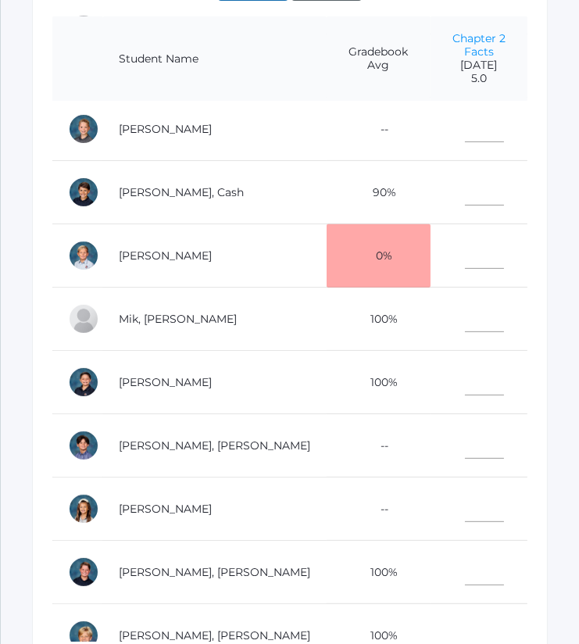
scroll to position [385, 0]
click at [465, 425] on input"] "text" at bounding box center [484, 441] width 39 height 33
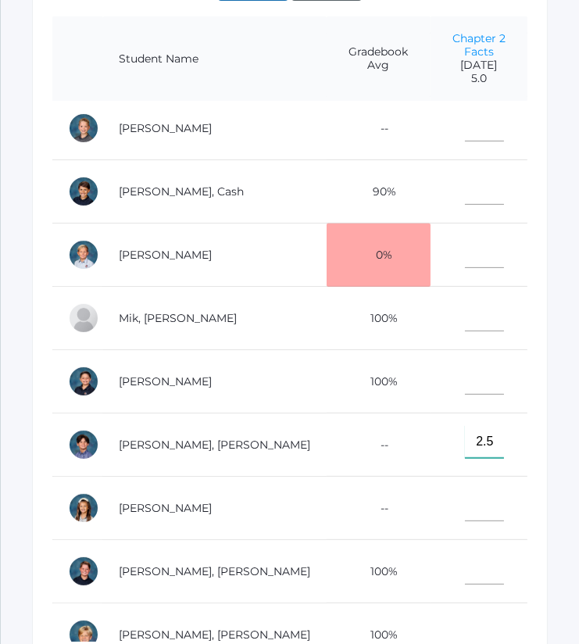
type input"] "2.5"
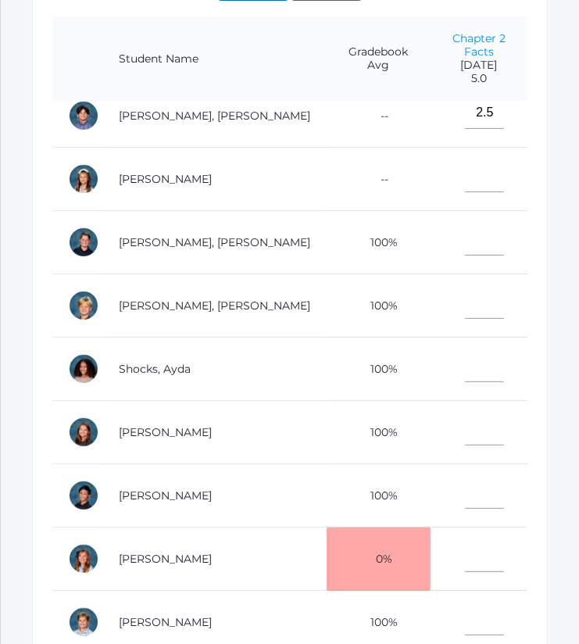
scroll to position [716, 0]
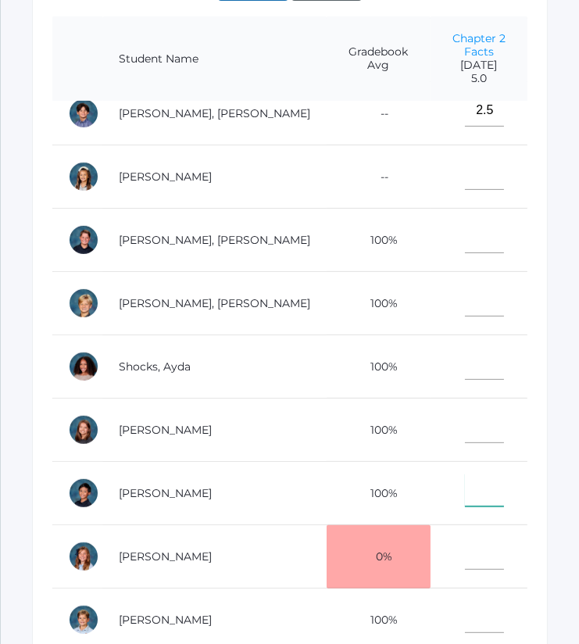
click at [465, 474] on input"] "text" at bounding box center [484, 490] width 39 height 33
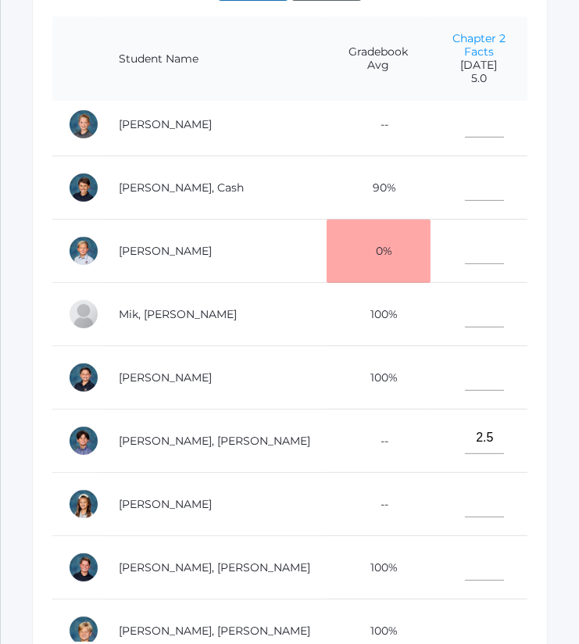
scroll to position [385, 0]
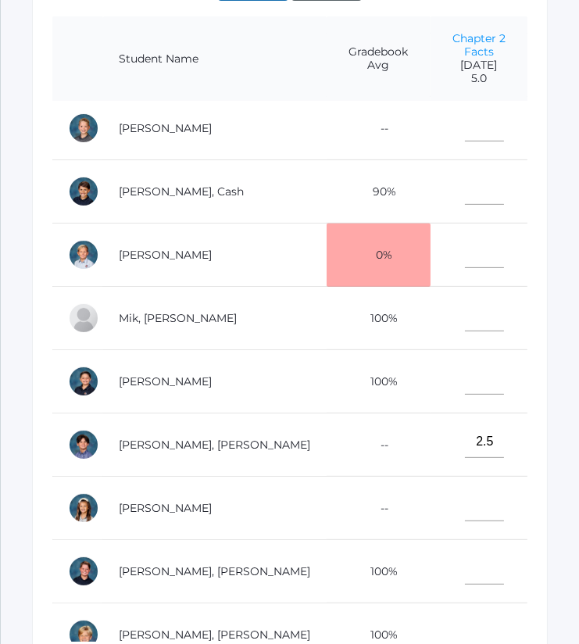
type input"] "4.5"
click at [465, 173] on input"] "text" at bounding box center [484, 188] width 39 height 33
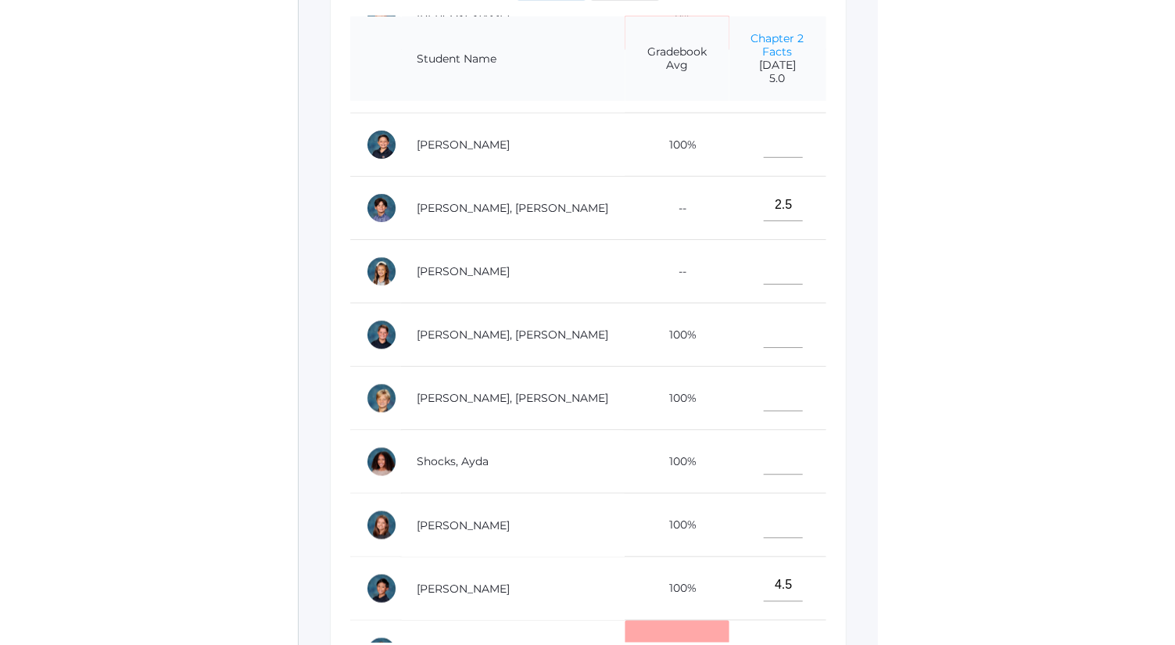
scroll to position [622, 0]
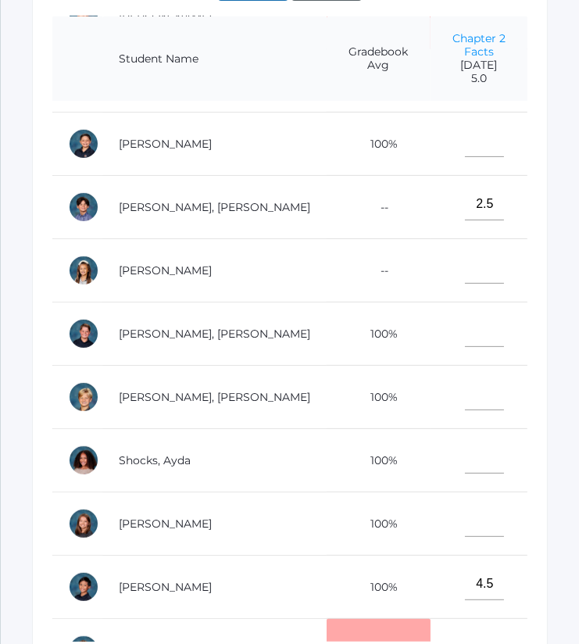
type input"] "3.5"
click at [465, 314] on input"] "text" at bounding box center [484, 330] width 39 height 33
type input"] "4"
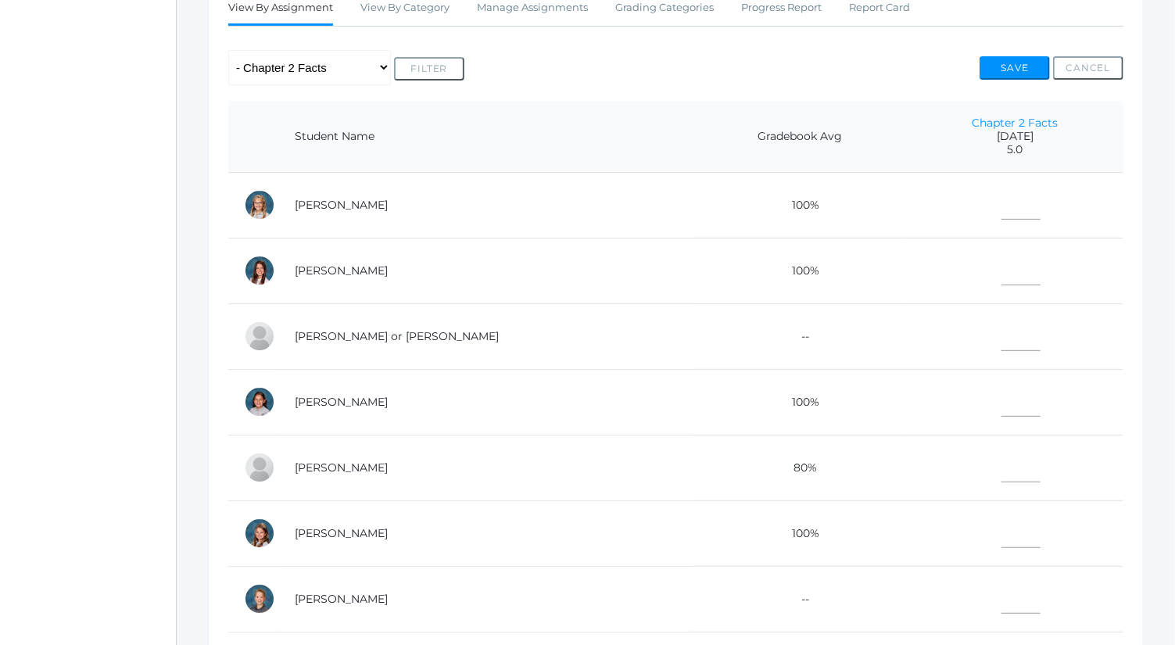
scroll to position [291, 0]
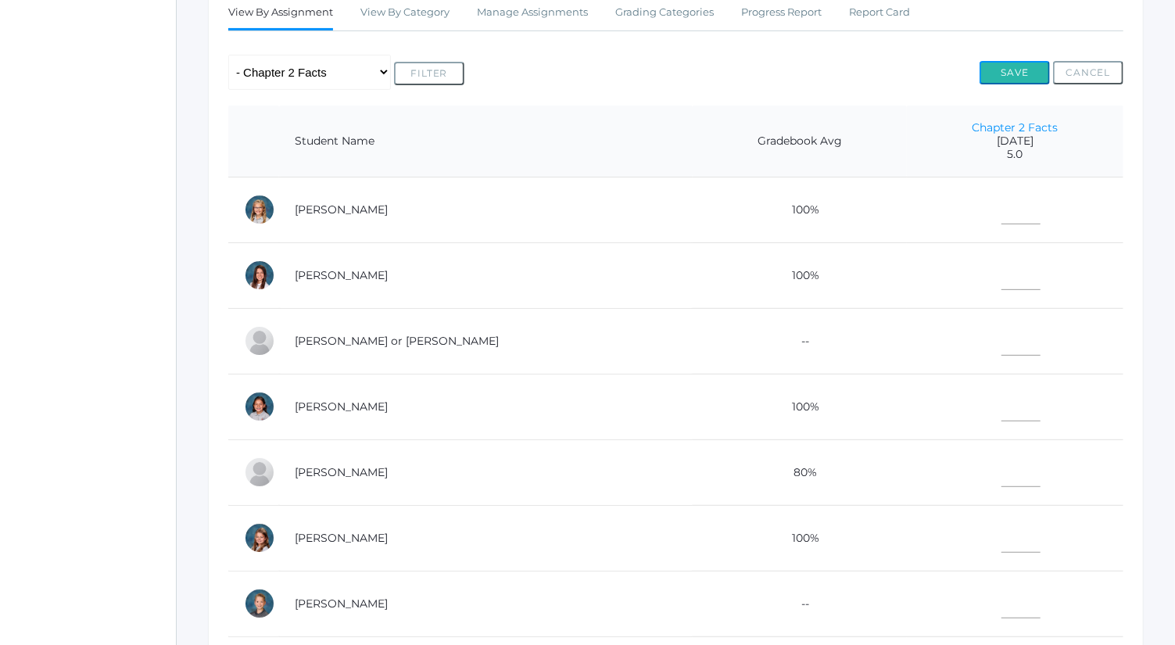
click at [1028, 63] on button "Save" at bounding box center [1015, 72] width 70 height 23
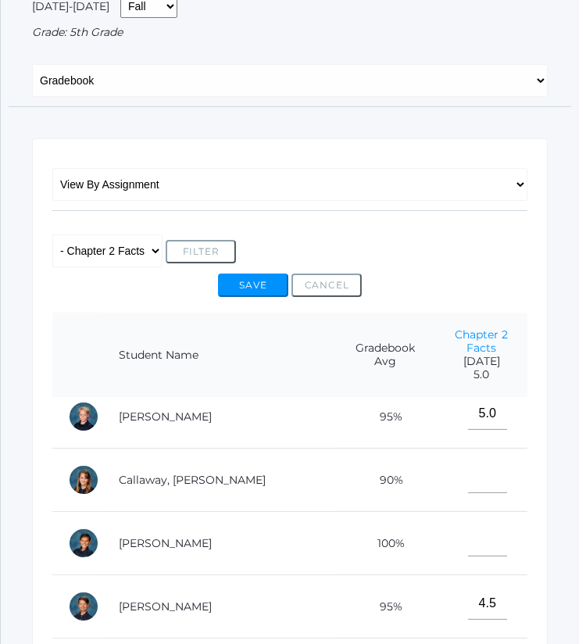
scroll to position [168, 0]
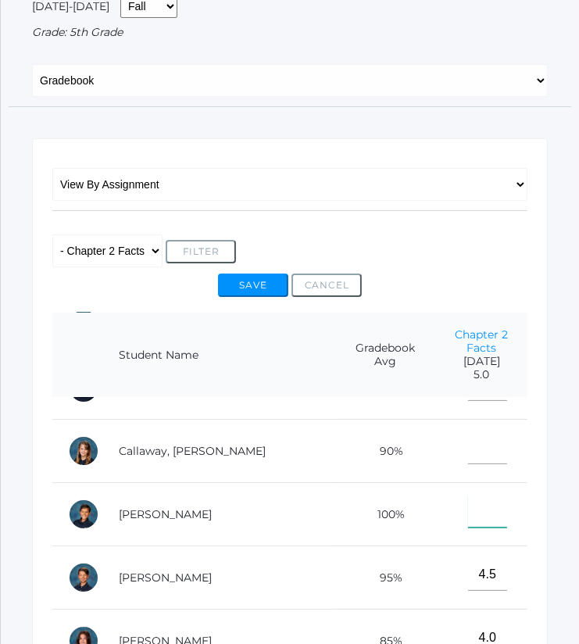
click at [468, 495] on input"] "text" at bounding box center [487, 511] width 39 height 33
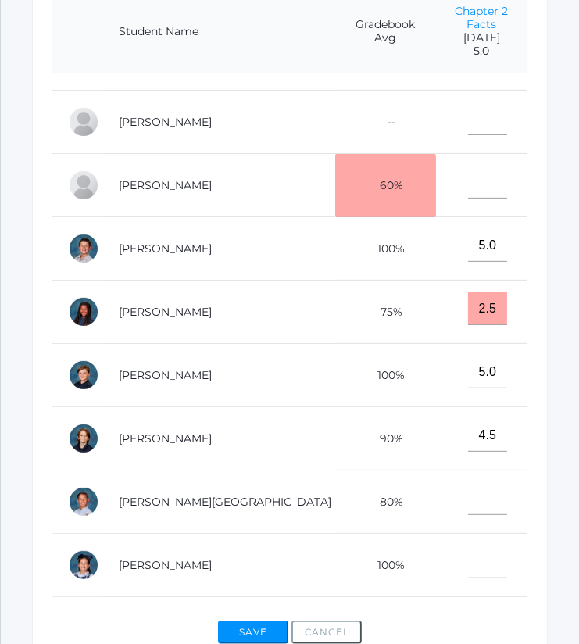
scroll to position [518, 0]
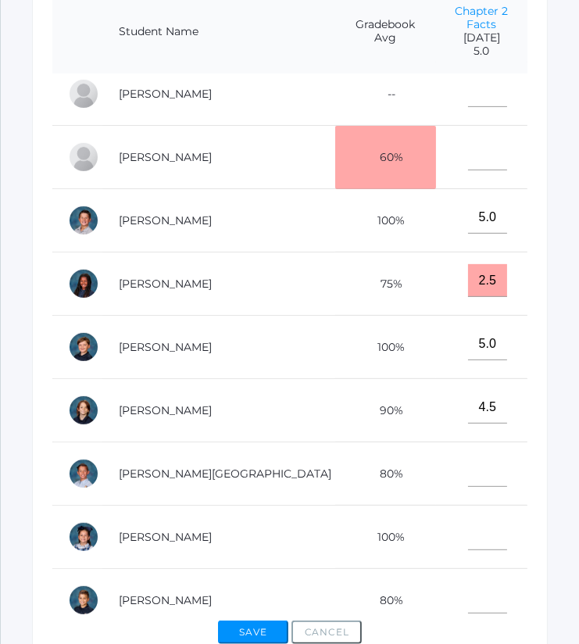
type input"] "5"
click at [468, 518] on input"] "text" at bounding box center [487, 534] width 39 height 33
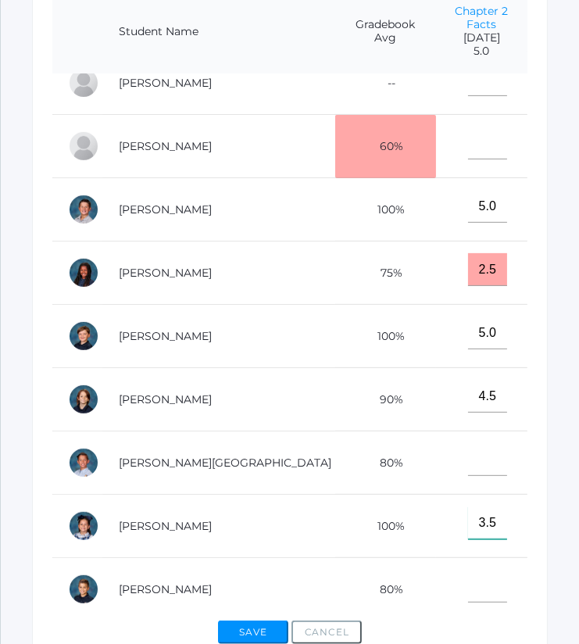
type input"] "3.5"
click at [266, 630] on button "Save" at bounding box center [253, 632] width 70 height 23
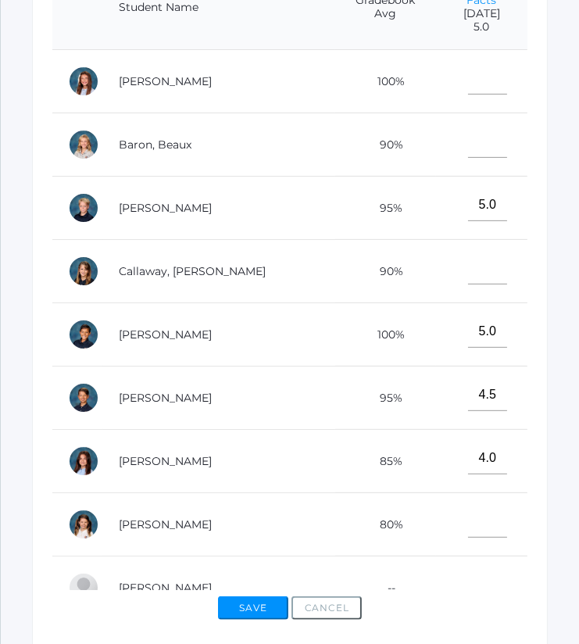
scroll to position [522, 0]
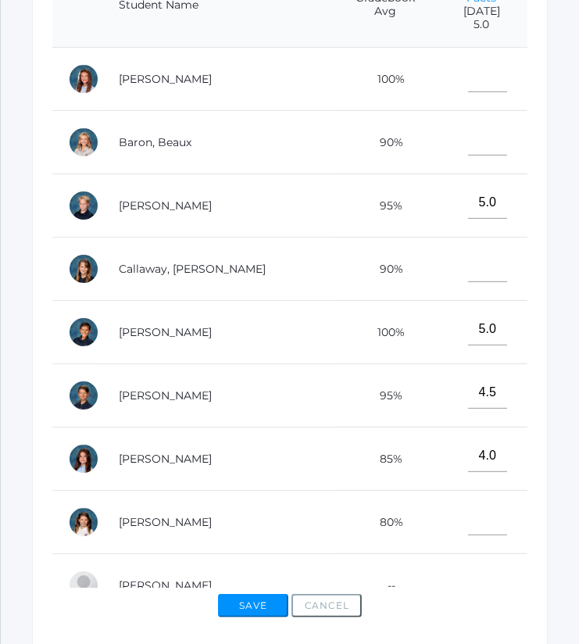
click at [499, 386] on td "4.5" at bounding box center [481, 395] width 91 height 63
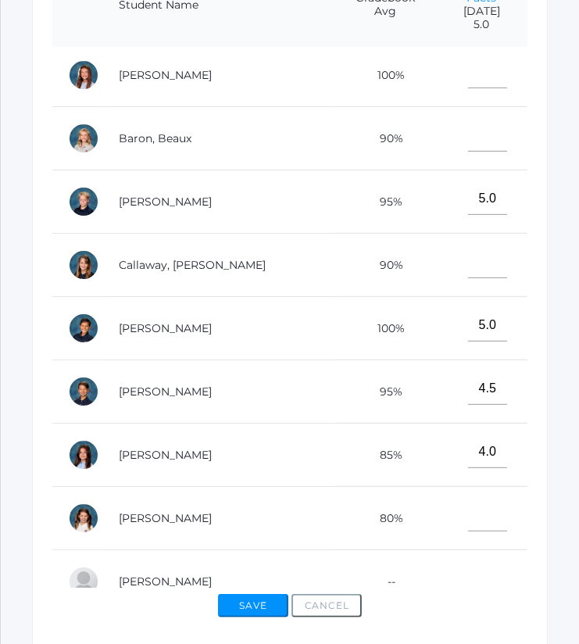
scroll to position [0, 0]
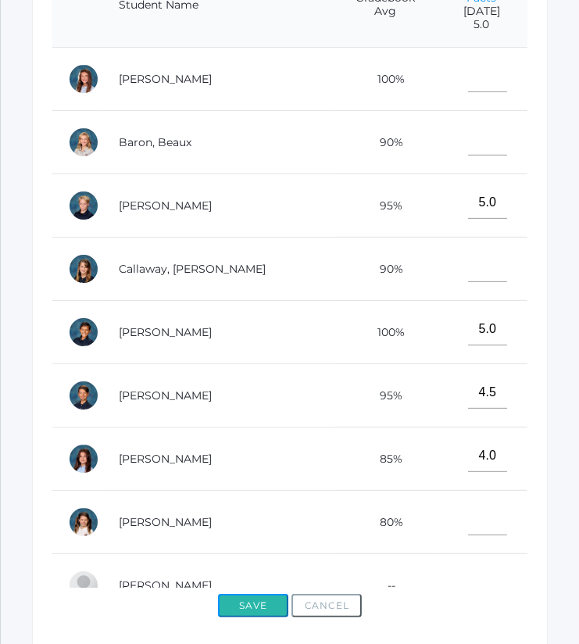
click at [246, 595] on button "Save" at bounding box center [253, 605] width 70 height 23
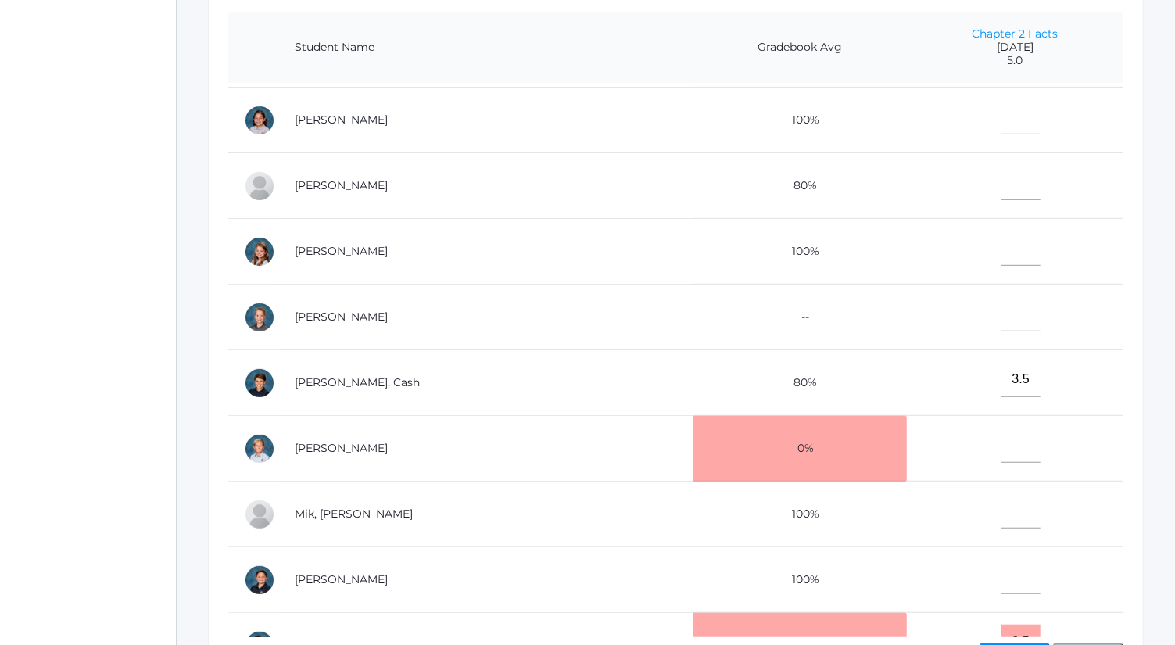
scroll to position [192, 0]
click at [1002, 181] on input"] "text" at bounding box center [1021, 183] width 39 height 35
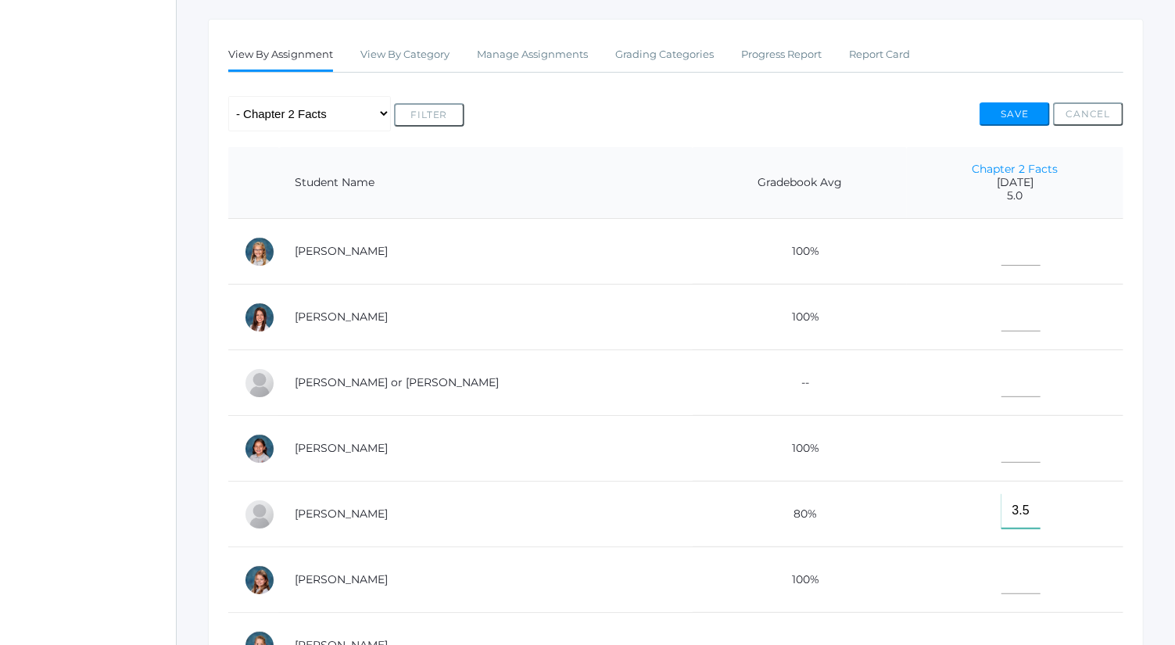
scroll to position [276, 0]
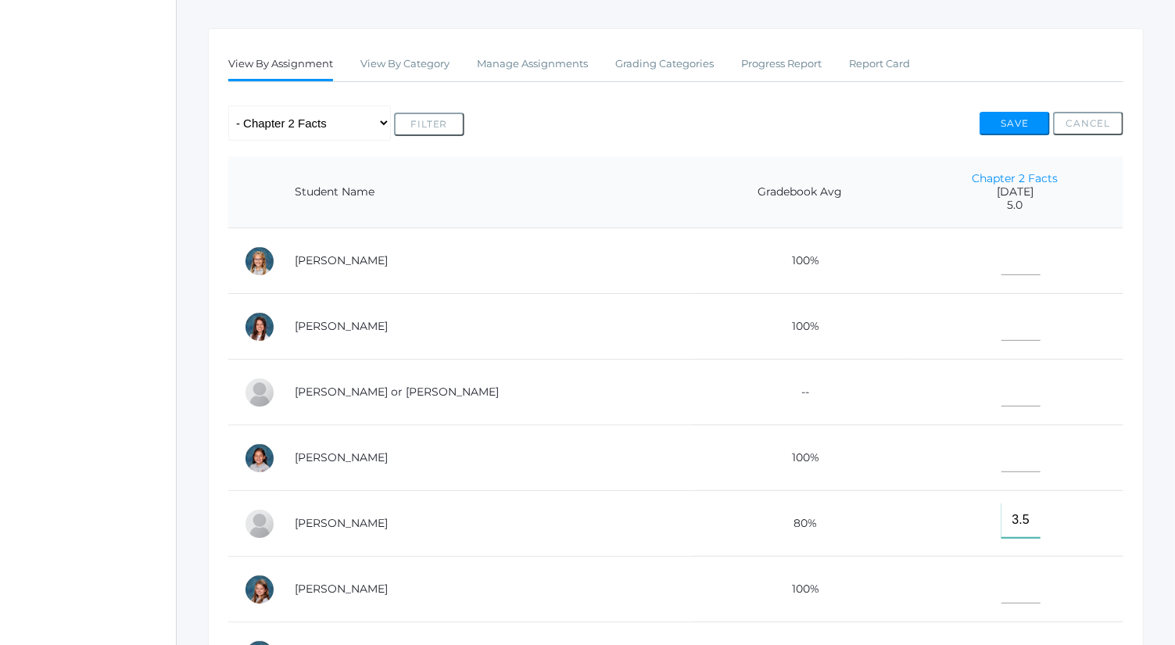
type input"] "3.5"
click at [1020, 120] on button "Save" at bounding box center [1015, 123] width 70 height 23
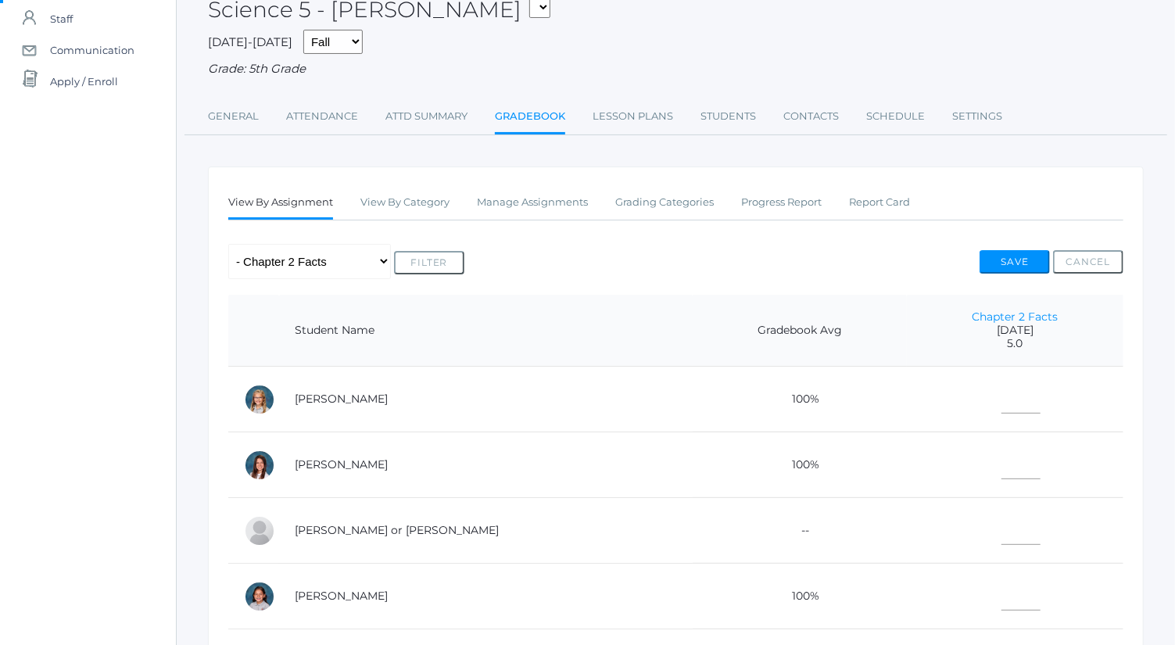
scroll to position [264, 0]
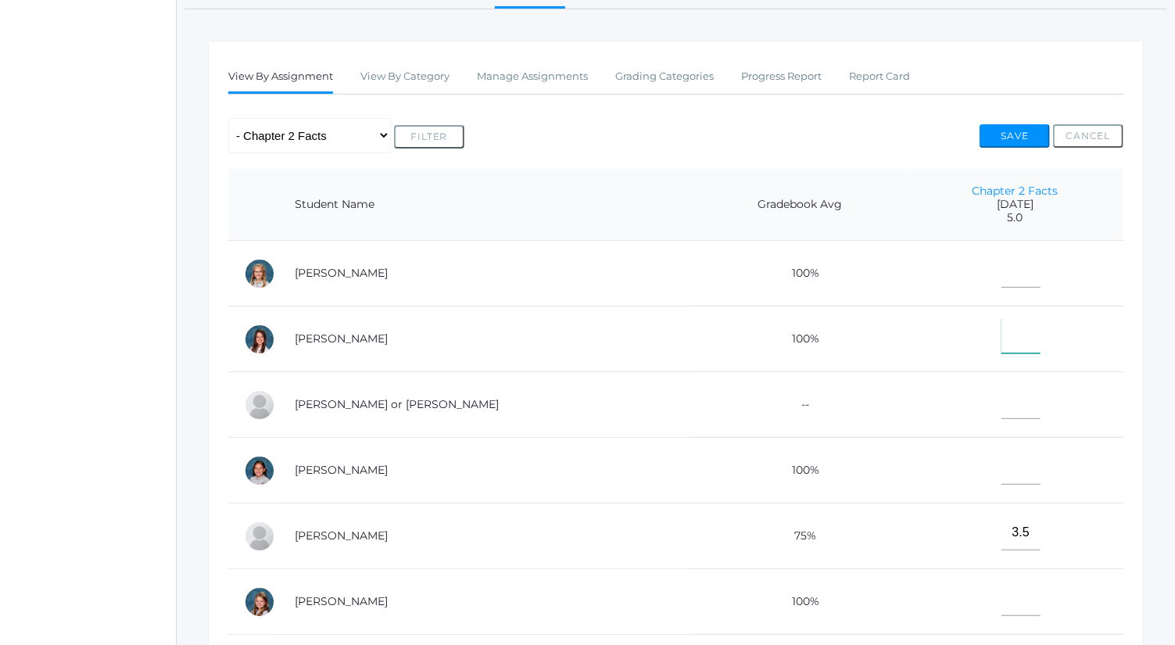
click at [1002, 345] on input"] "text" at bounding box center [1021, 335] width 39 height 35
type input"] "5"
click at [1028, 130] on button "Save" at bounding box center [1015, 135] width 70 height 23
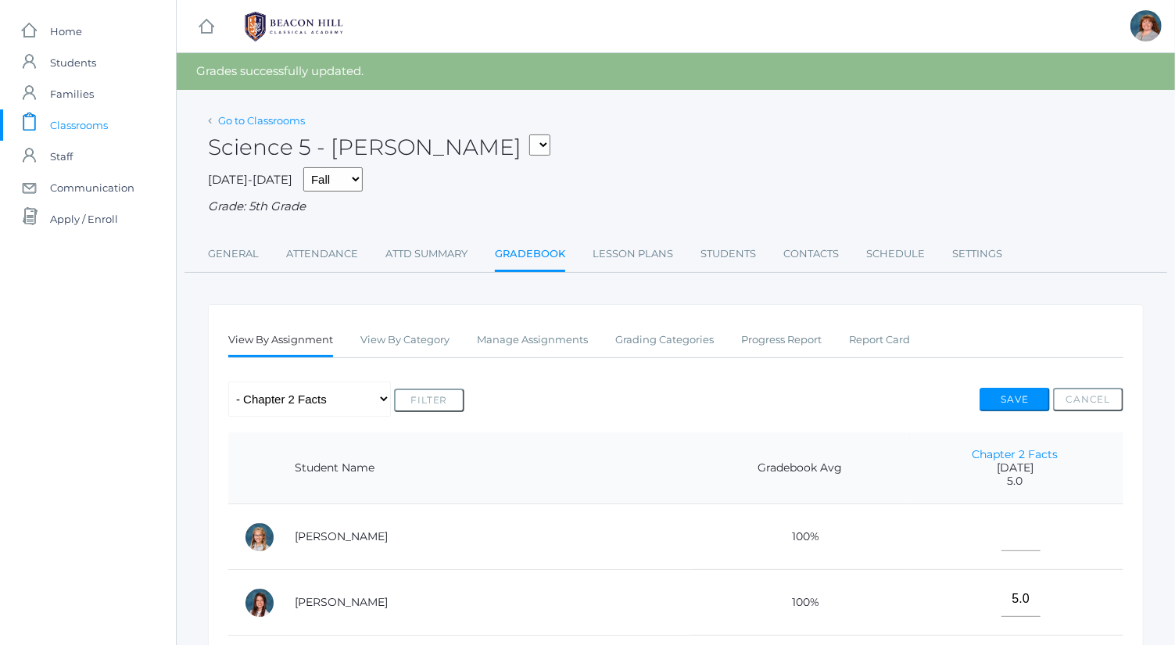
click at [274, 117] on link "Go to Classrooms" at bounding box center [261, 120] width 87 height 13
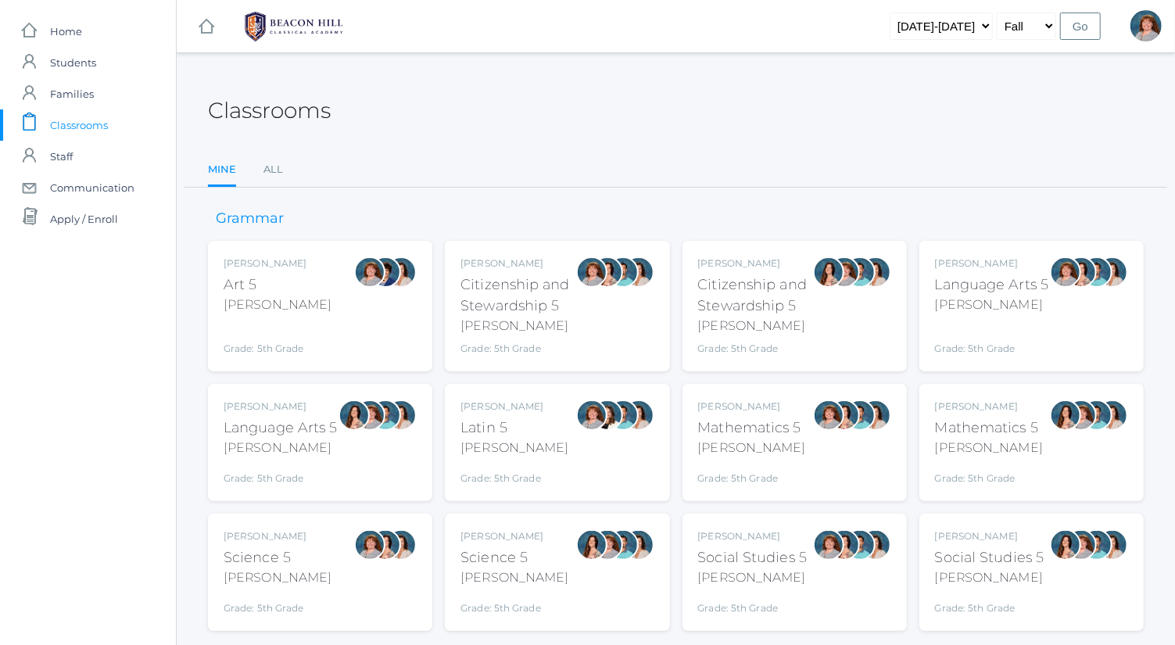
scroll to position [41, 0]
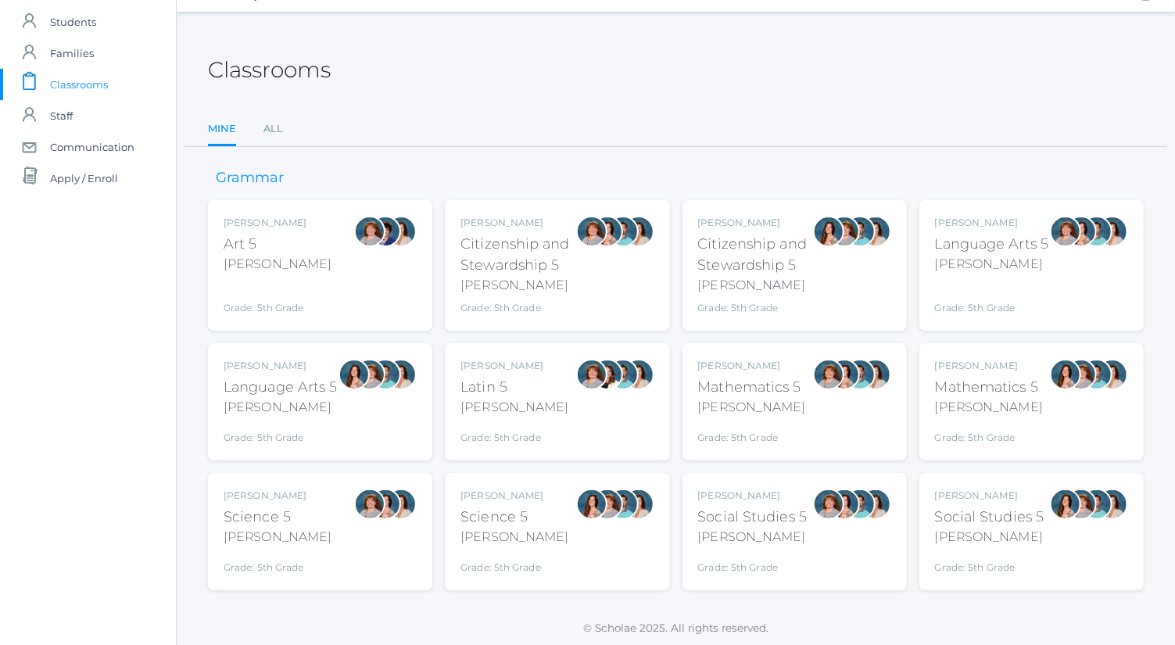
click at [329, 546] on div "Sarah Bence Science 5 Bence Grade: 5th Grade 05SCI" at bounding box center [320, 532] width 193 height 86
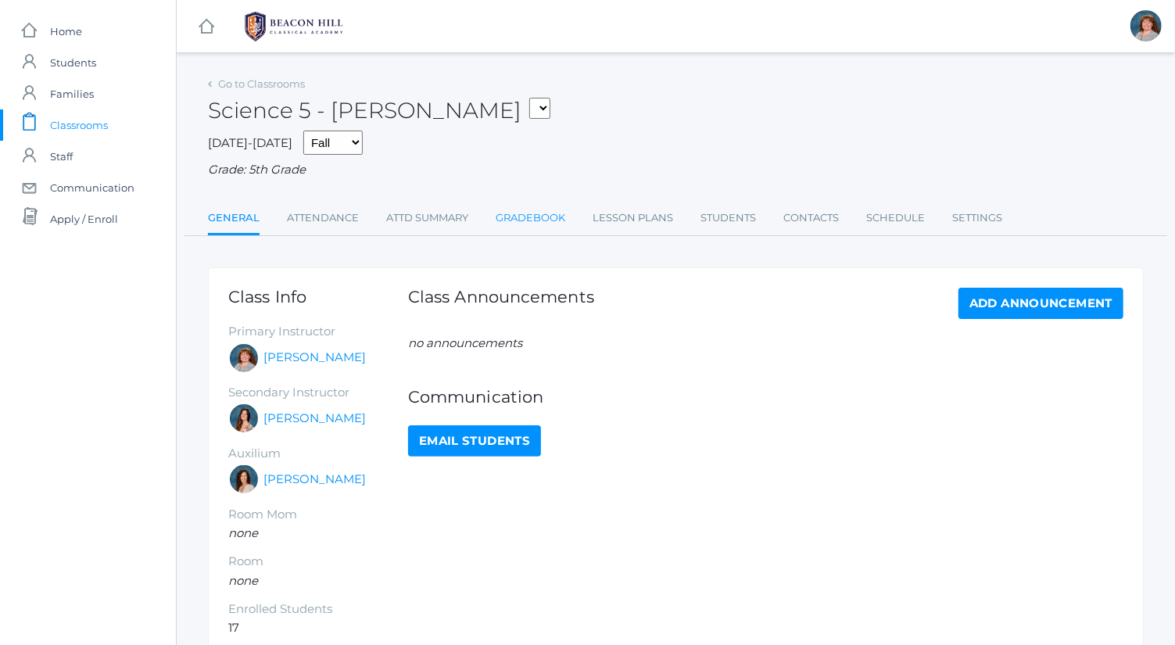
click at [548, 213] on link "Gradebook" at bounding box center [531, 218] width 70 height 31
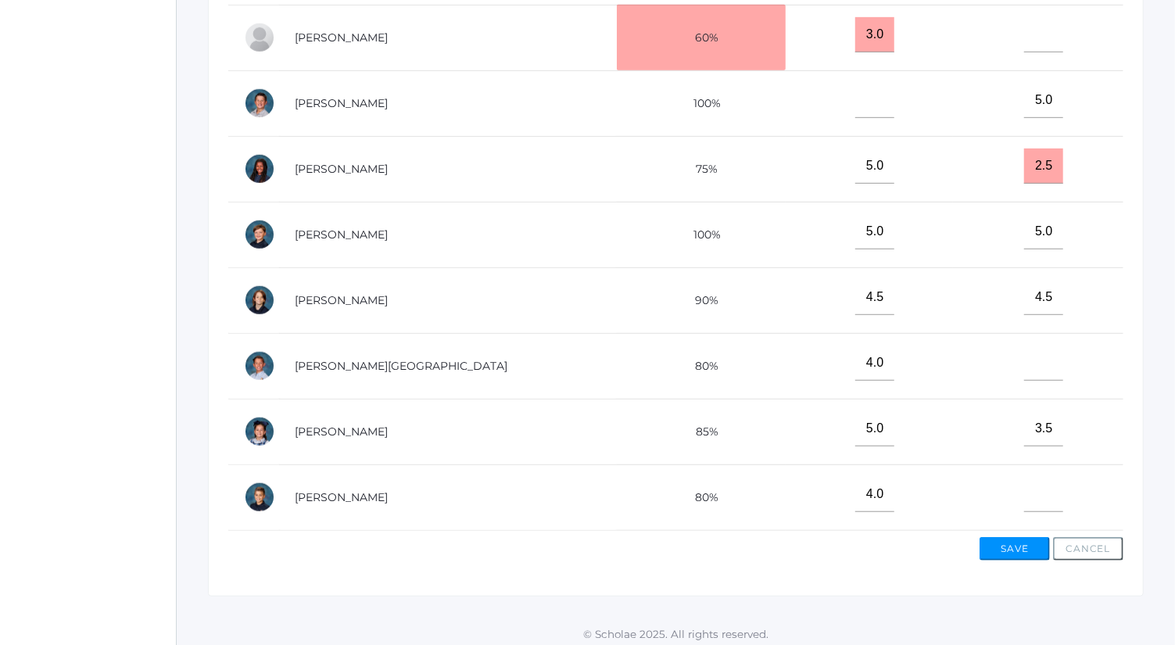
scroll to position [493, 0]
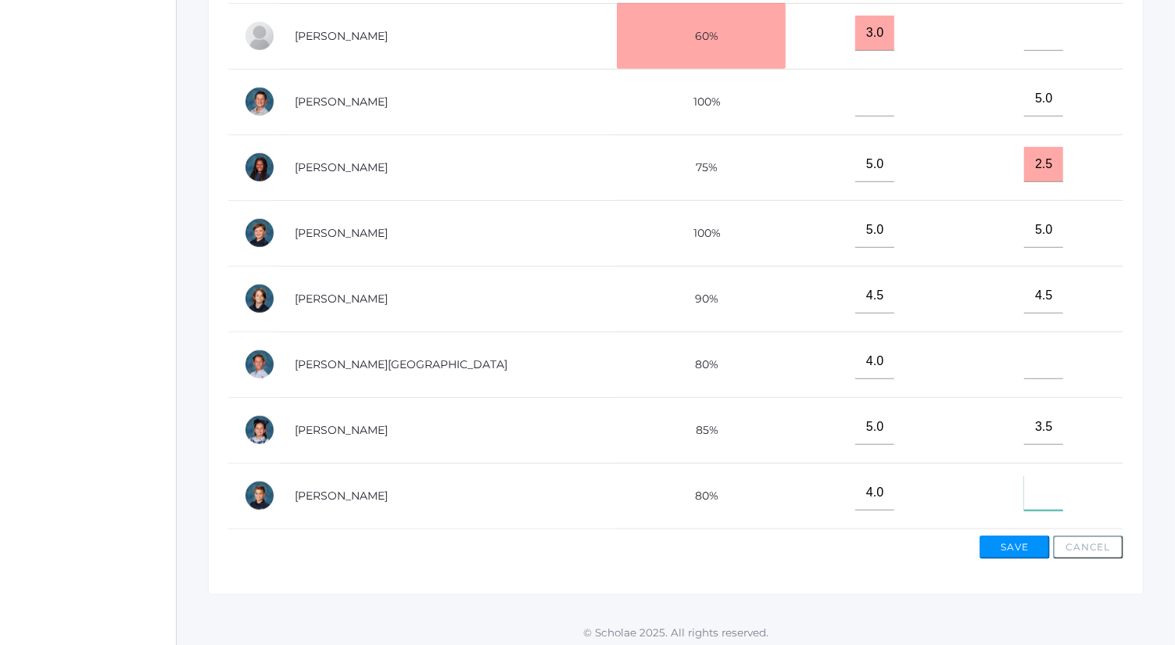
click at [1024, 482] on input"] "text" at bounding box center [1043, 492] width 39 height 35
type input"] "5"
click at [1013, 544] on button "Save" at bounding box center [1015, 547] width 70 height 23
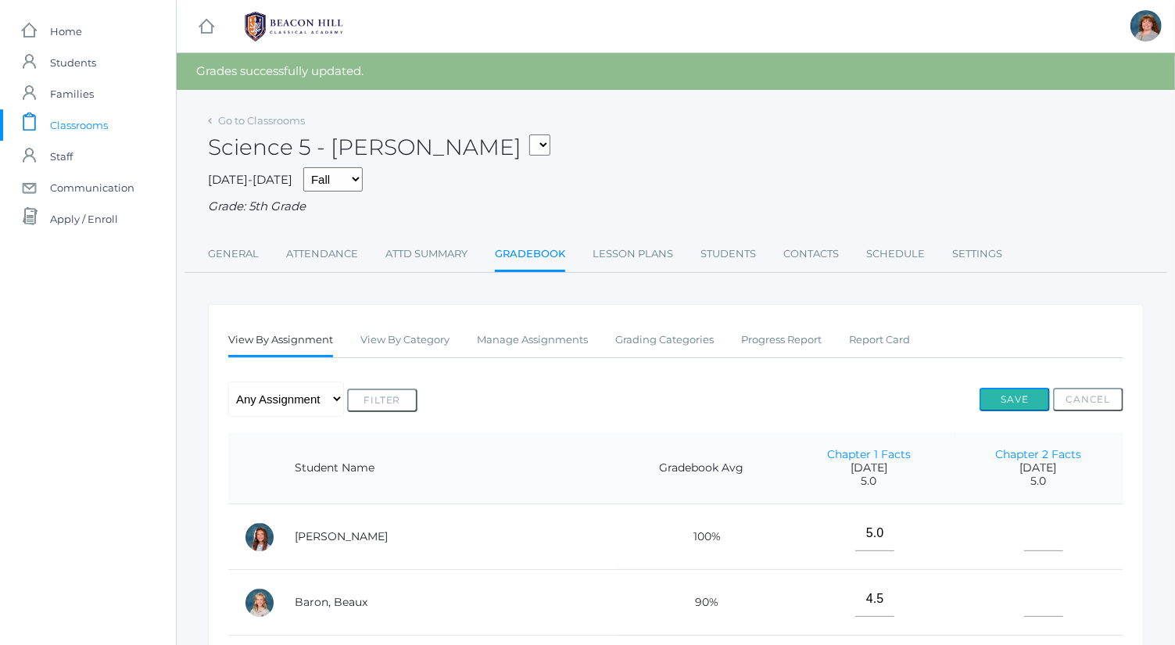
click at [1020, 404] on button "Save" at bounding box center [1015, 399] width 70 height 23
click at [1021, 388] on button "Save" at bounding box center [1015, 399] width 70 height 23
drag, startPoint x: 0, startPoint y: 0, endPoint x: 256, endPoint y: 123, distance: 284.4
click at [256, 123] on link "Go to Classrooms" at bounding box center [261, 120] width 87 height 13
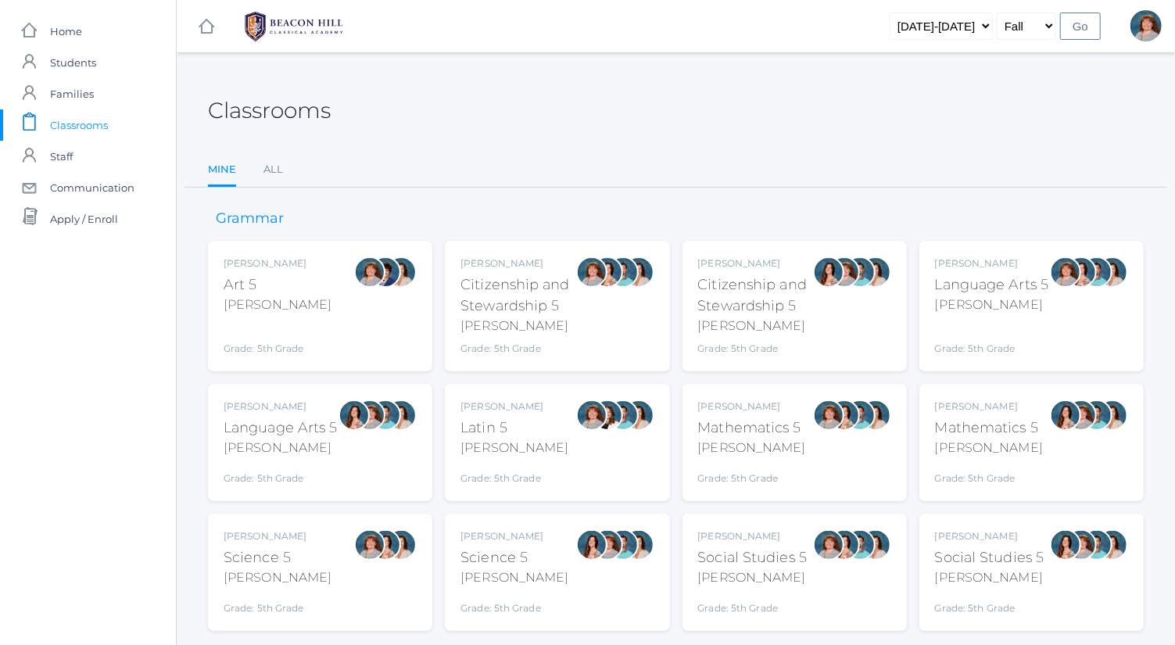
scroll to position [41, 0]
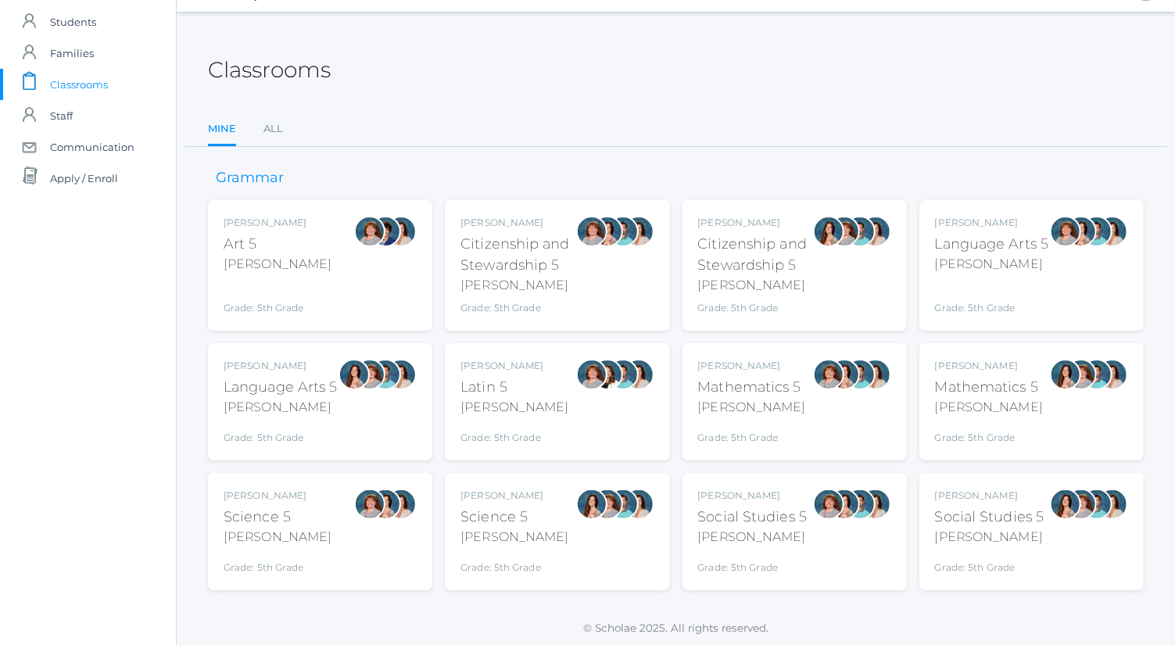
click at [992, 414] on div "[PERSON_NAME]" at bounding box center [989, 407] width 108 height 19
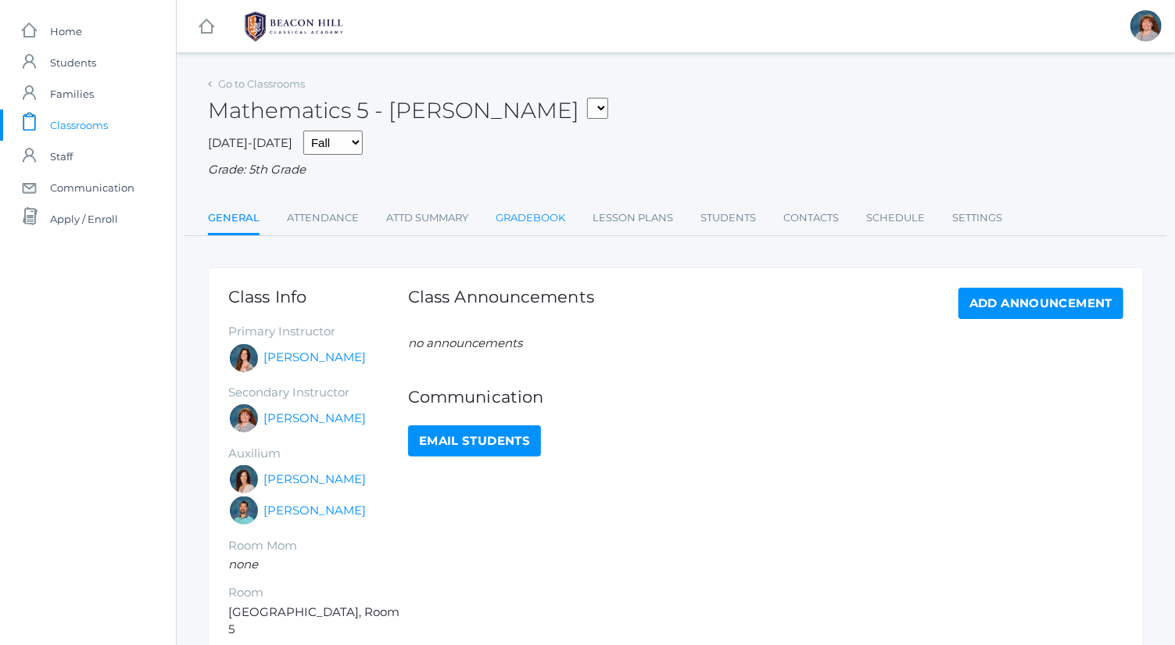
click at [544, 224] on link "Gradebook" at bounding box center [531, 218] width 70 height 31
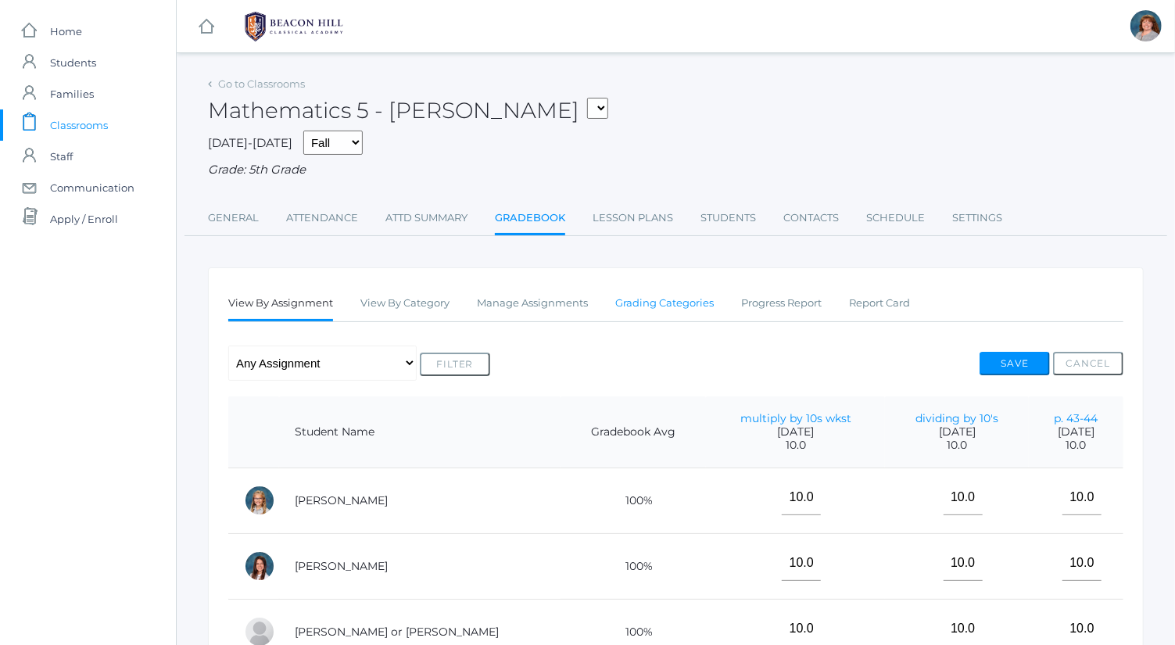
click at [669, 303] on link "Grading Categories" at bounding box center [664, 303] width 99 height 31
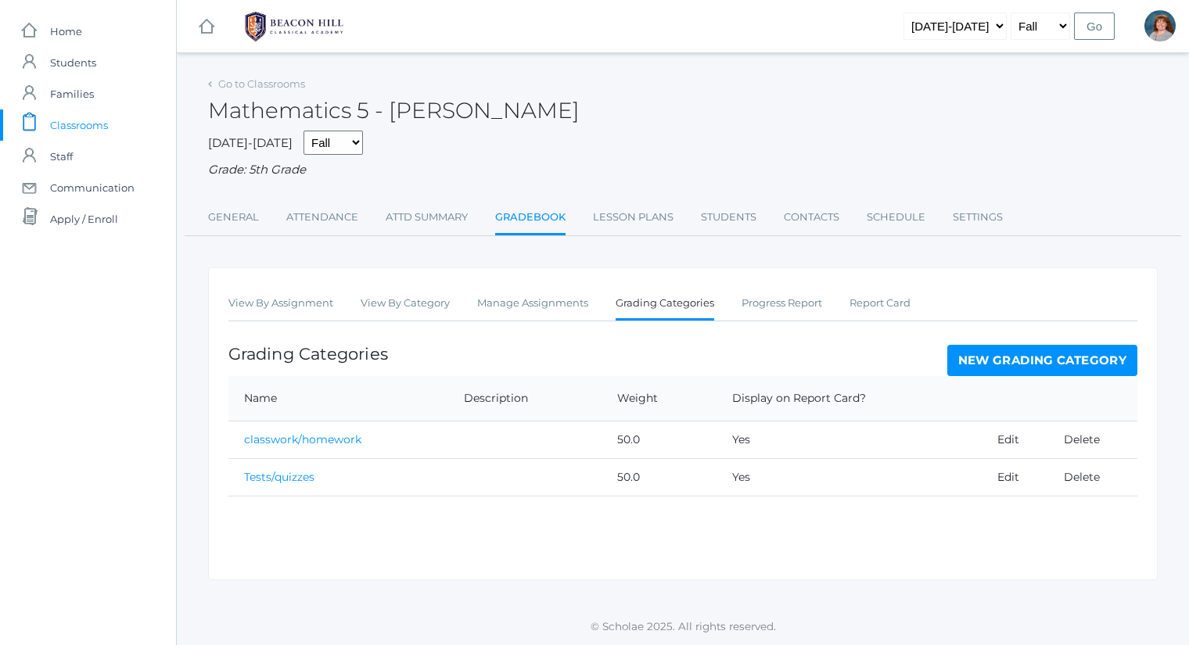
click at [1019, 442] on td "Edit" at bounding box center [1014, 440] width 66 height 38
click at [1013, 439] on link "Edit" at bounding box center [1008, 439] width 22 height 14
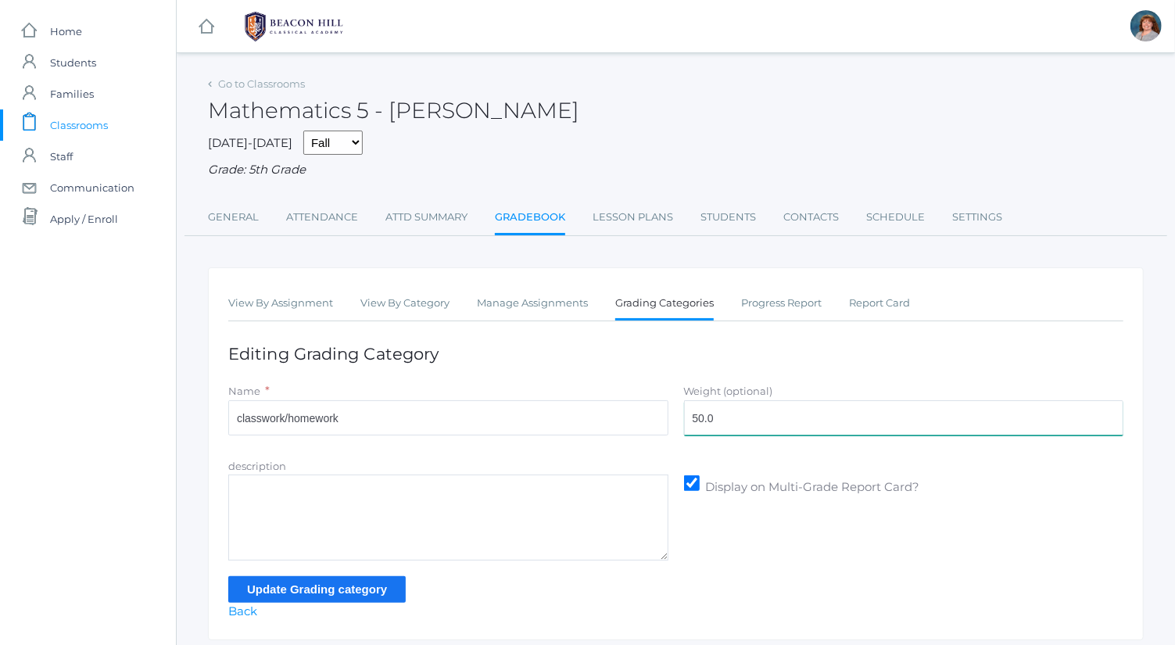
drag, startPoint x: 771, startPoint y: 422, endPoint x: 603, endPoint y: 407, distance: 168.9
click at [603, 407] on div "Name * classwork/homework Weight (optional) 50.0" at bounding box center [676, 411] width 911 height 59
type input "30"
click at [346, 591] on input "Update Grading category" at bounding box center [317, 589] width 178 height 26
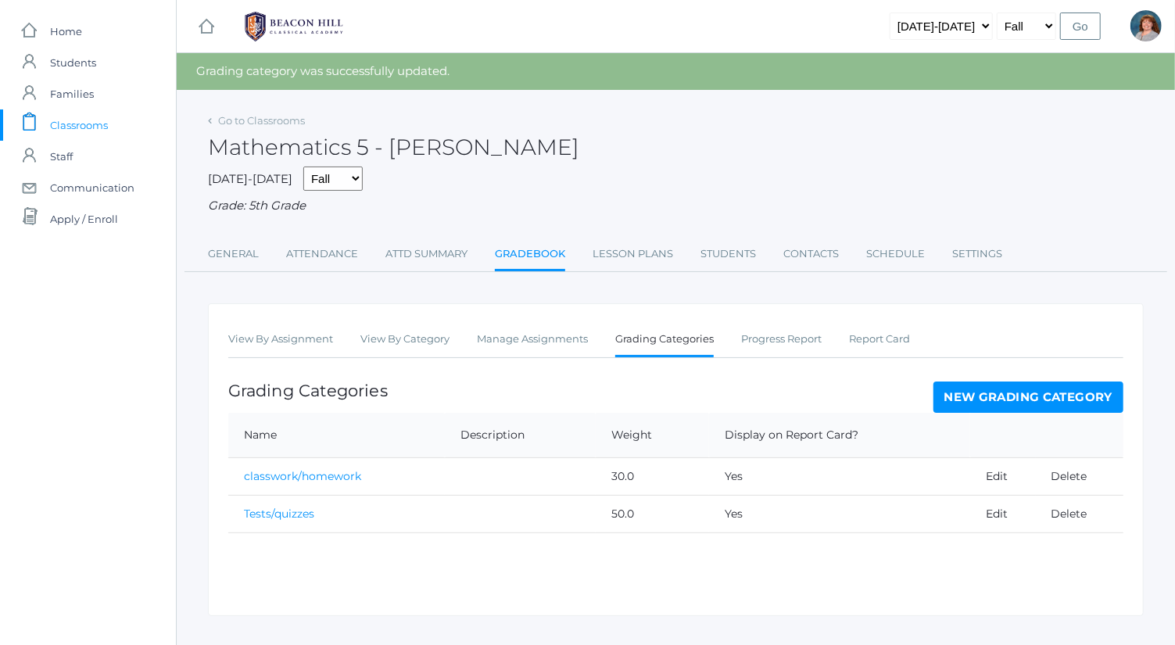
click at [1010, 396] on link "New Grading Category" at bounding box center [1029, 397] width 191 height 31
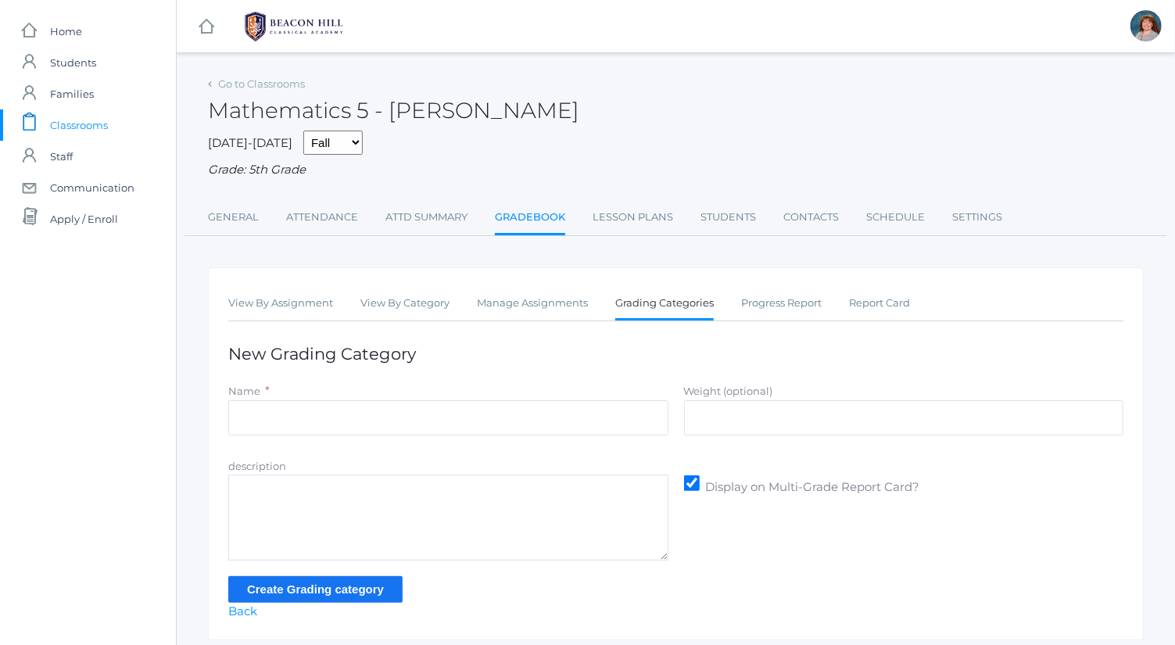
click at [540, 396] on div "Name *" at bounding box center [448, 391] width 440 height 18
click at [550, 408] on input "Name" at bounding box center [448, 417] width 440 height 35
type input "Participation"
click at [767, 425] on input "Weight (optional)" at bounding box center [904, 417] width 440 height 35
type input "20"
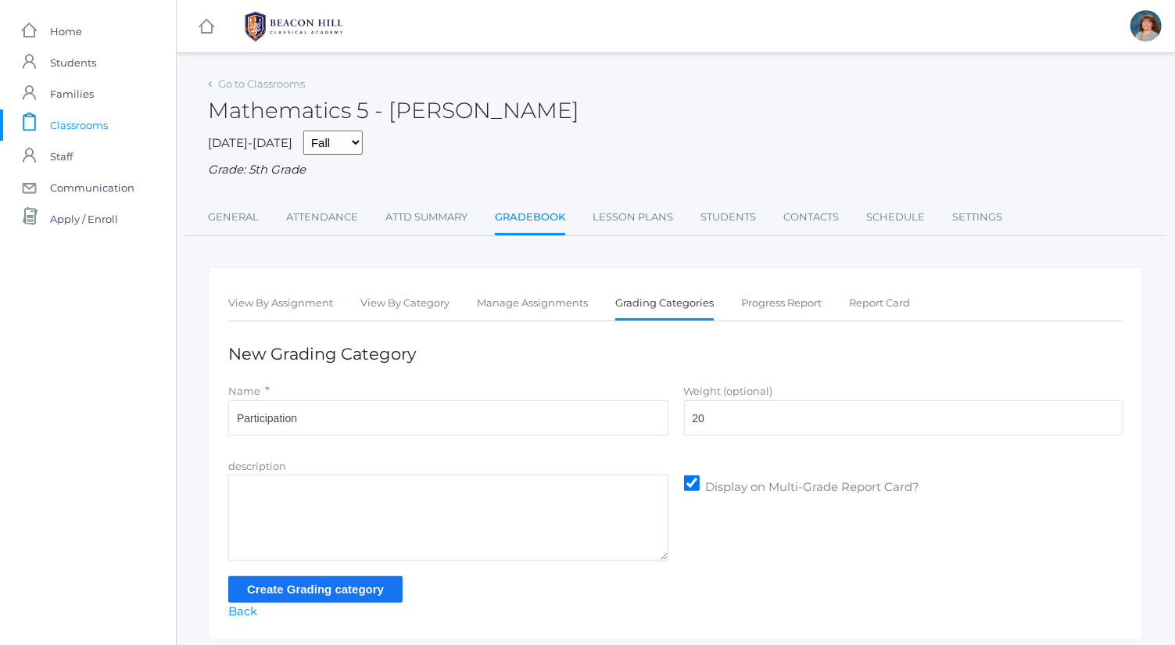
click at [360, 593] on input "Create Grading category" at bounding box center [315, 589] width 174 height 26
